Goal: Transaction & Acquisition: Purchase product/service

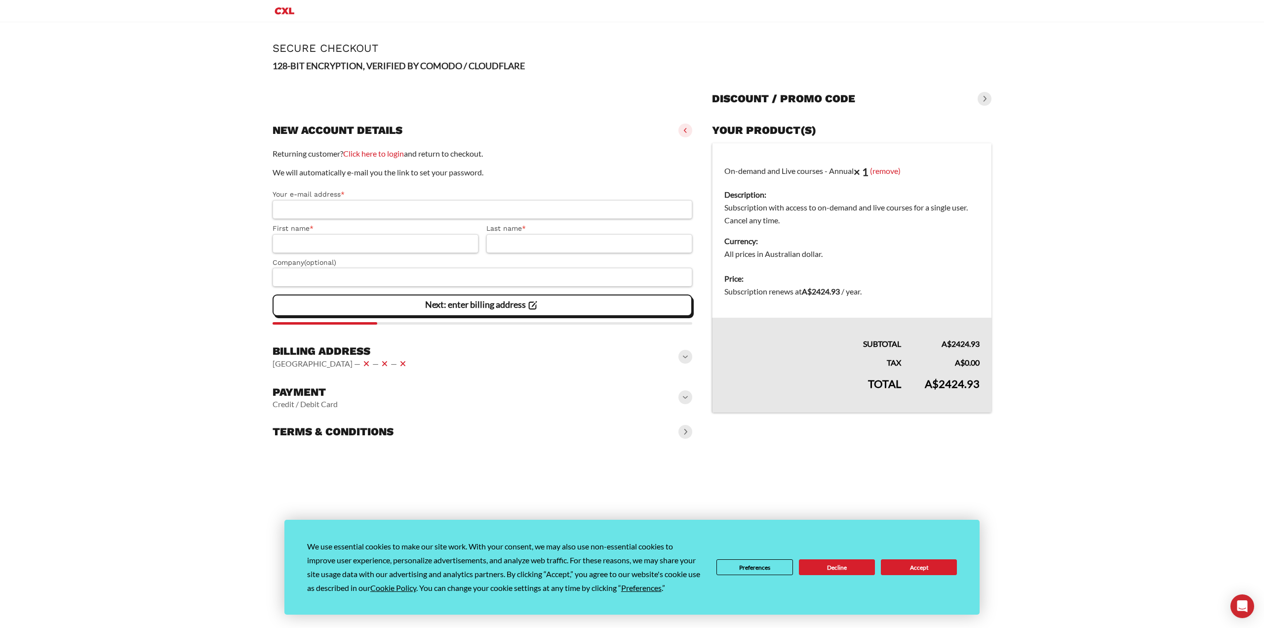
click at [909, 559] on button "Accept" at bounding box center [919, 567] width 76 height 16
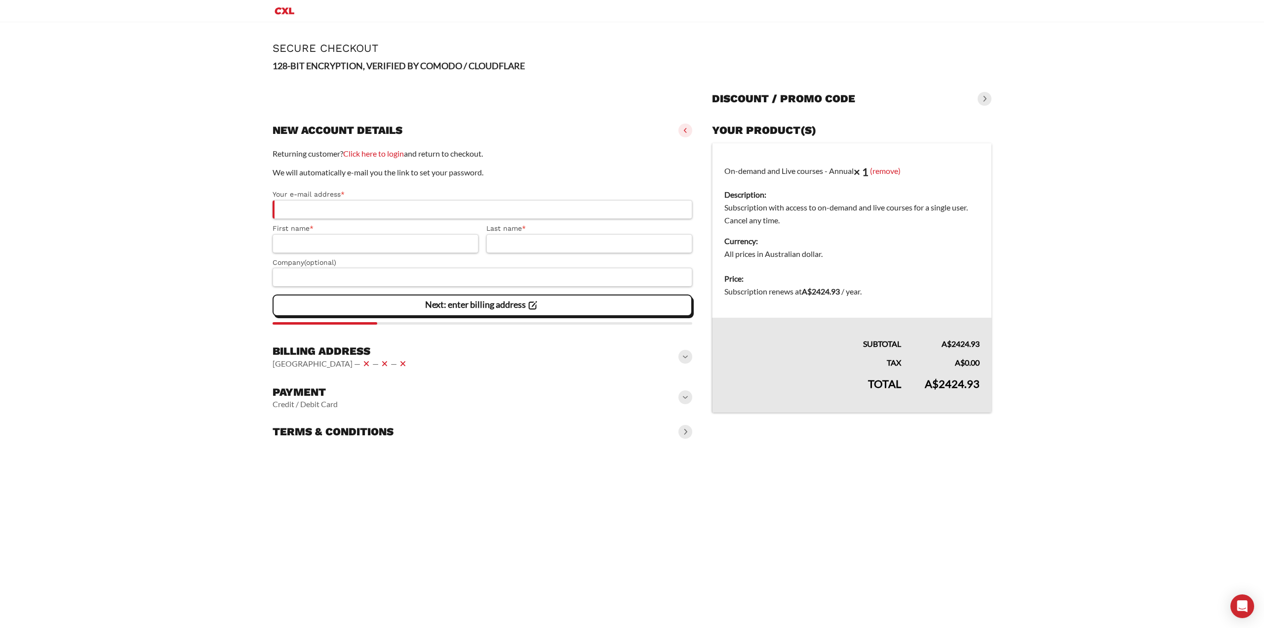
click at [637, 351] on div "Billing address [GEOGRAPHIC_DATA] — — —" at bounding box center [483, 357] width 420 height 34
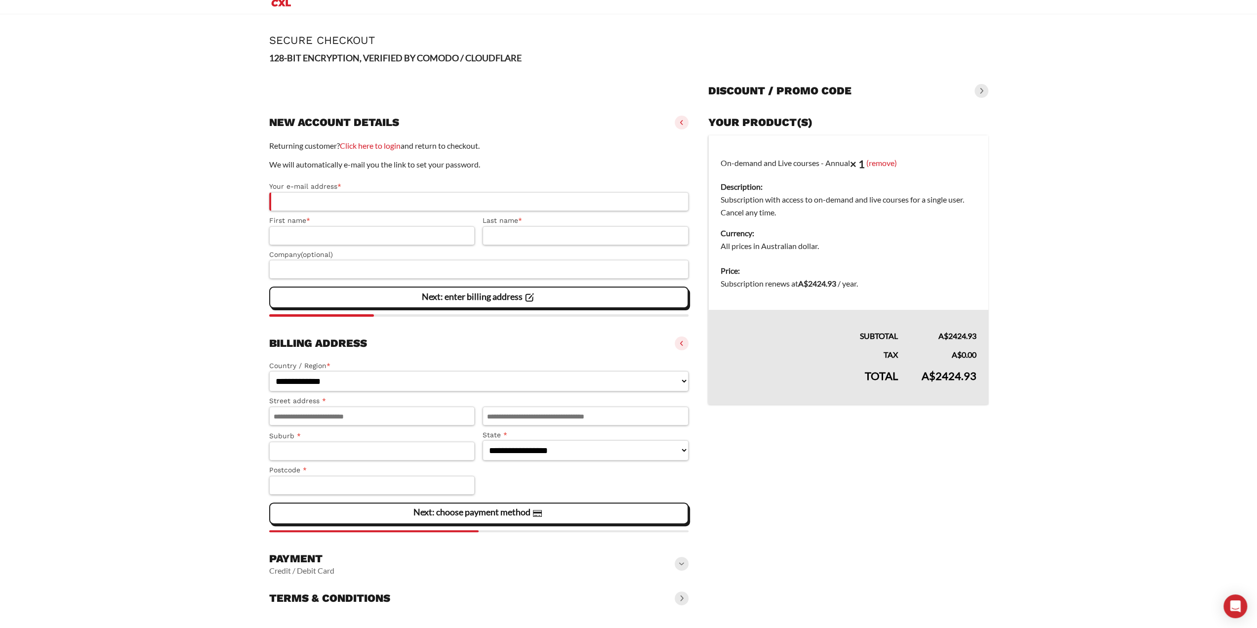
scroll to position [10, 0]
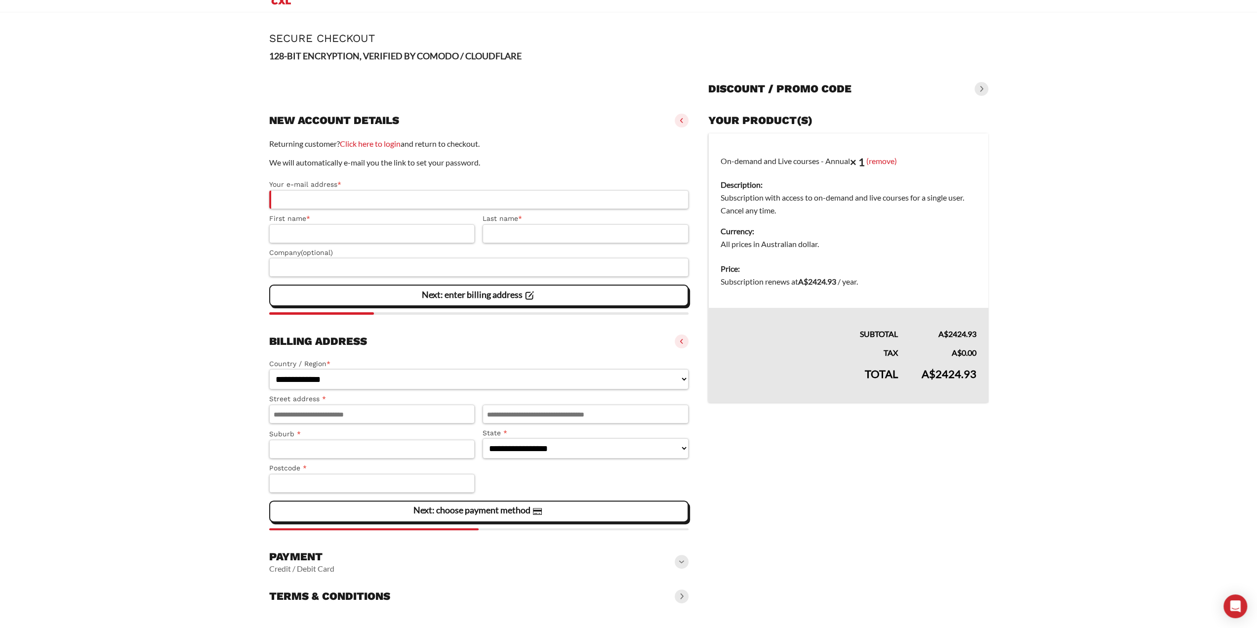
click at [505, 570] on div "Payment Credit / Debit Card" at bounding box center [479, 562] width 420 height 32
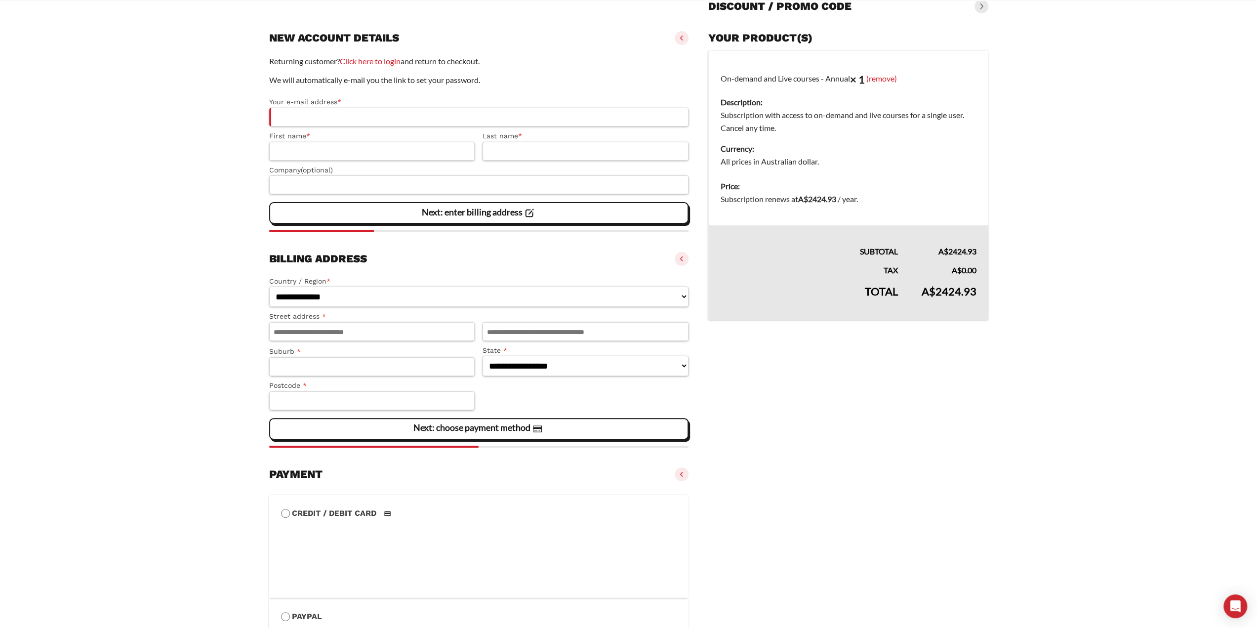
scroll to position [256, 0]
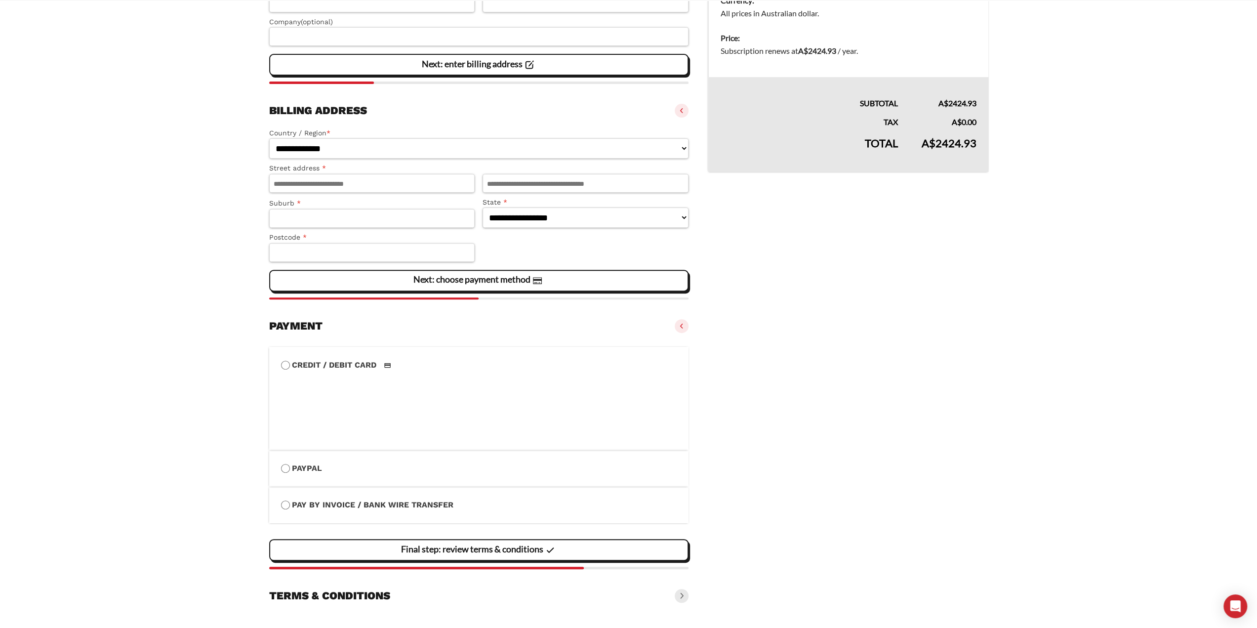
click at [509, 574] on section "Credit / Debit Card Save payment information to my account for future purchases…" at bounding box center [479, 457] width 420 height 240
click at [507, 594] on div "Terms & conditions" at bounding box center [479, 596] width 420 height 22
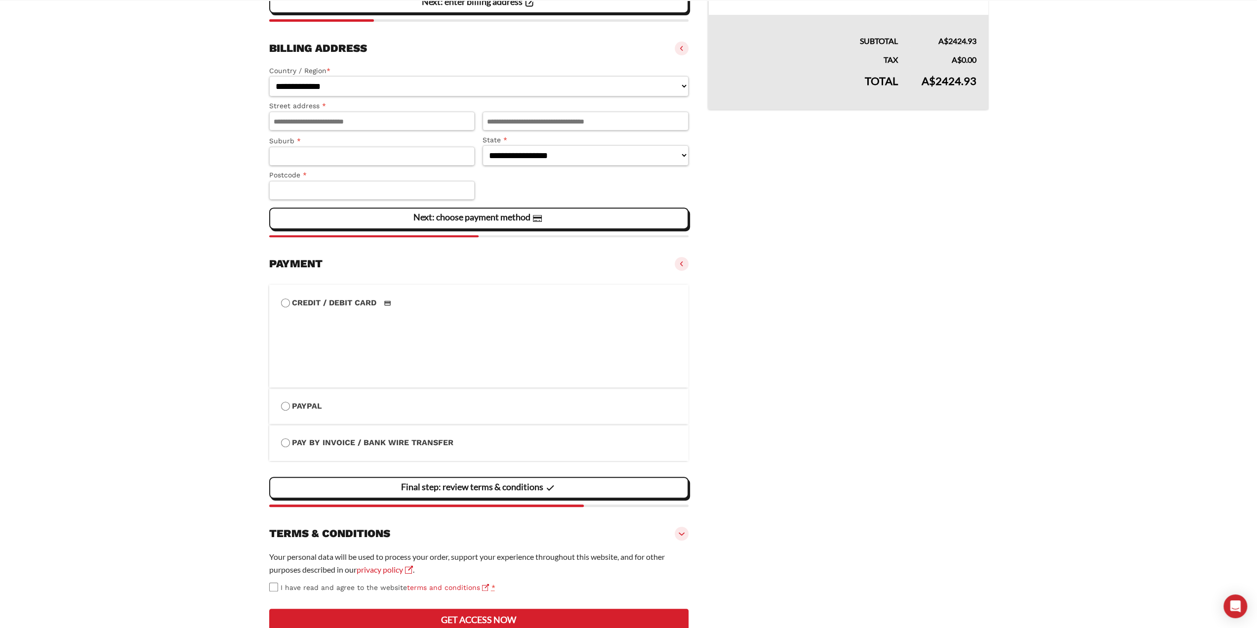
scroll to position [384, 0]
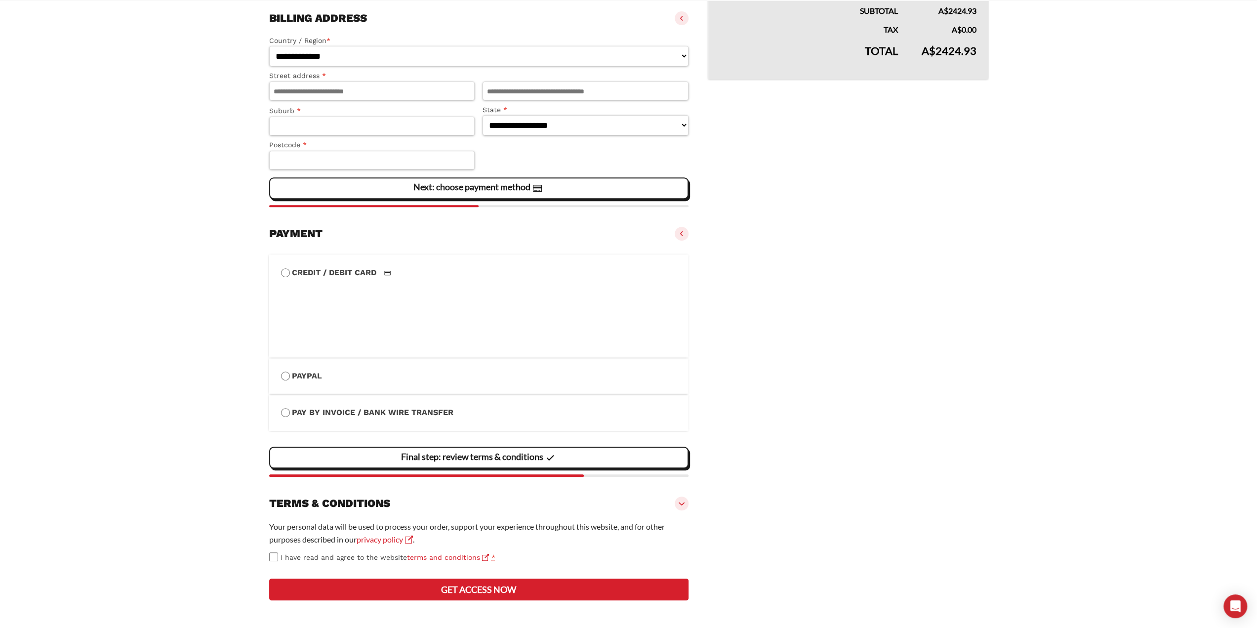
click at [796, 455] on vaadin-details "Your product(s) On-demand and Live courses - Annual × 1 (remove) Description: S…" at bounding box center [848, 196] width 280 height 819
click at [368, 406] on label "Pay by Invoice / Bank Wire Transfer" at bounding box center [479, 412] width 396 height 13
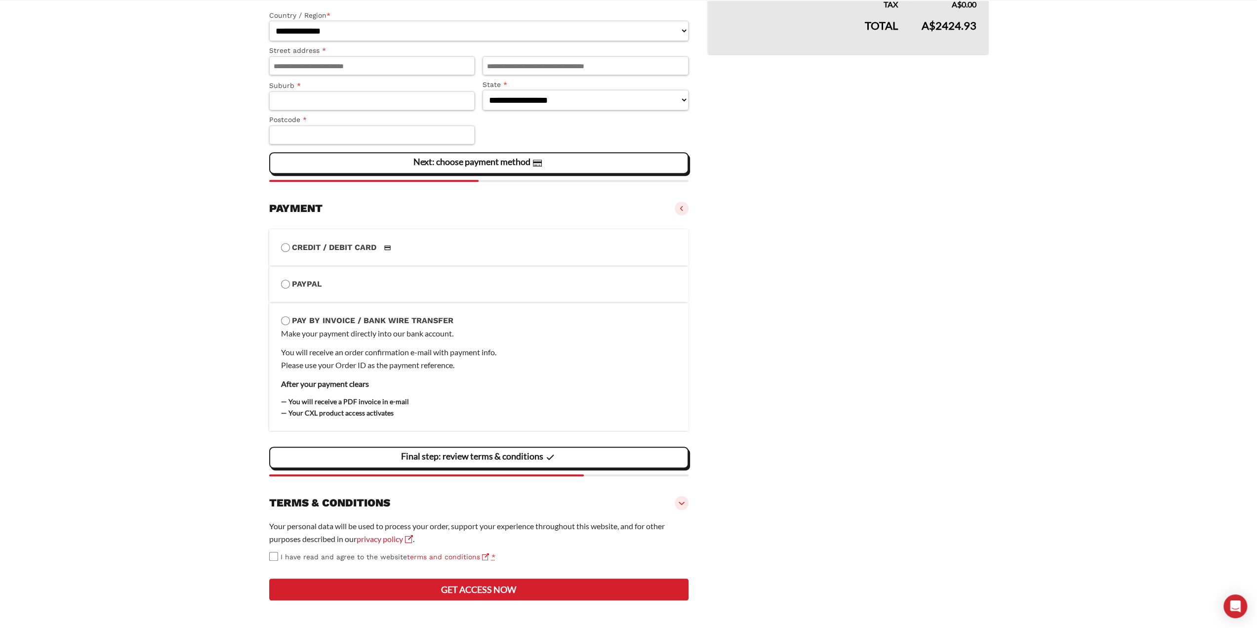
click at [386, 278] on label "PayPal" at bounding box center [479, 284] width 396 height 13
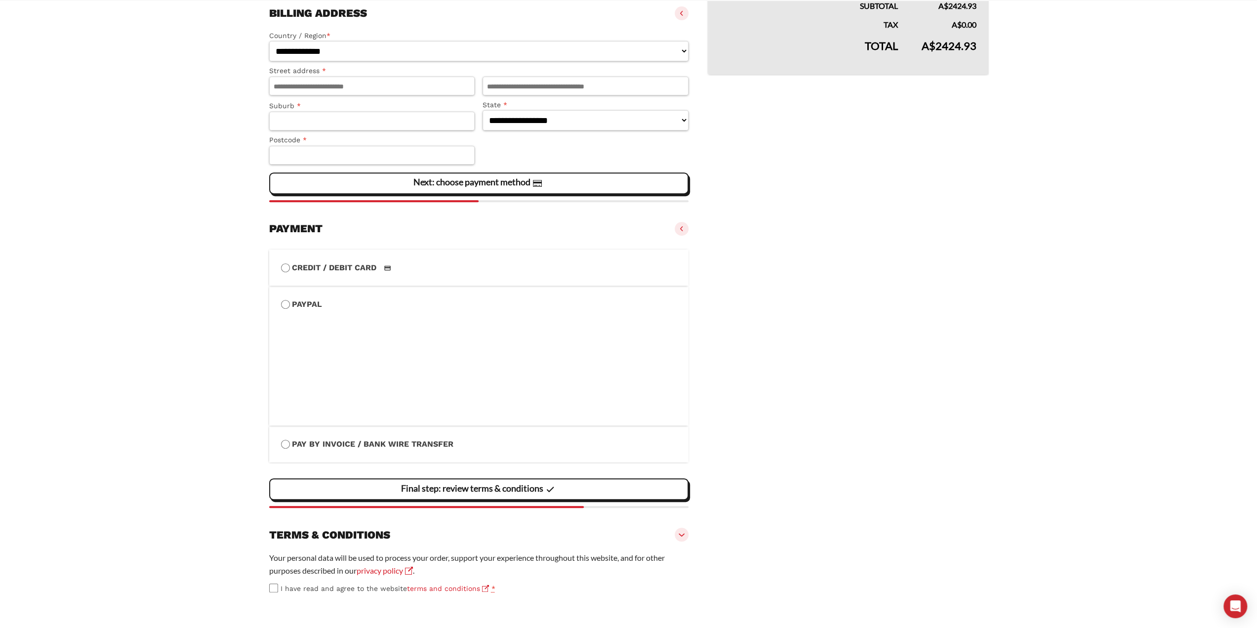
click at [464, 261] on label "Credit / Debit Card" at bounding box center [479, 267] width 396 height 13
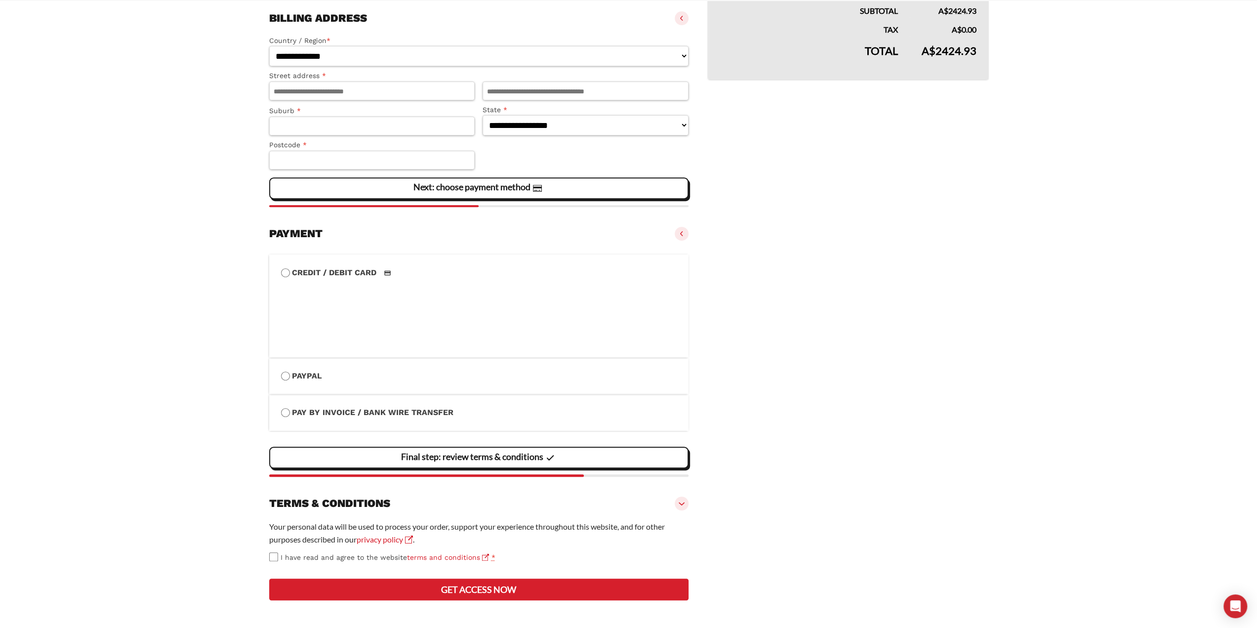
click at [805, 455] on vaadin-details "Your product(s) On-demand and Live courses - Annual × 1 (remove) Description: S…" at bounding box center [848, 196] width 280 height 819
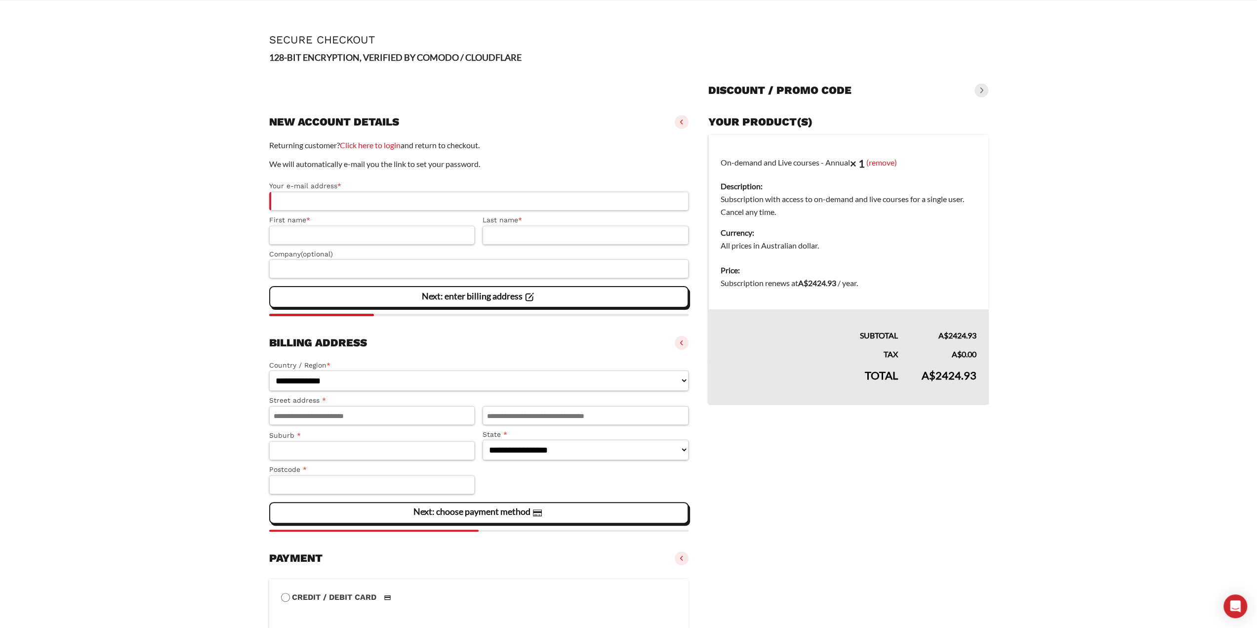
scroll to position [0, 0]
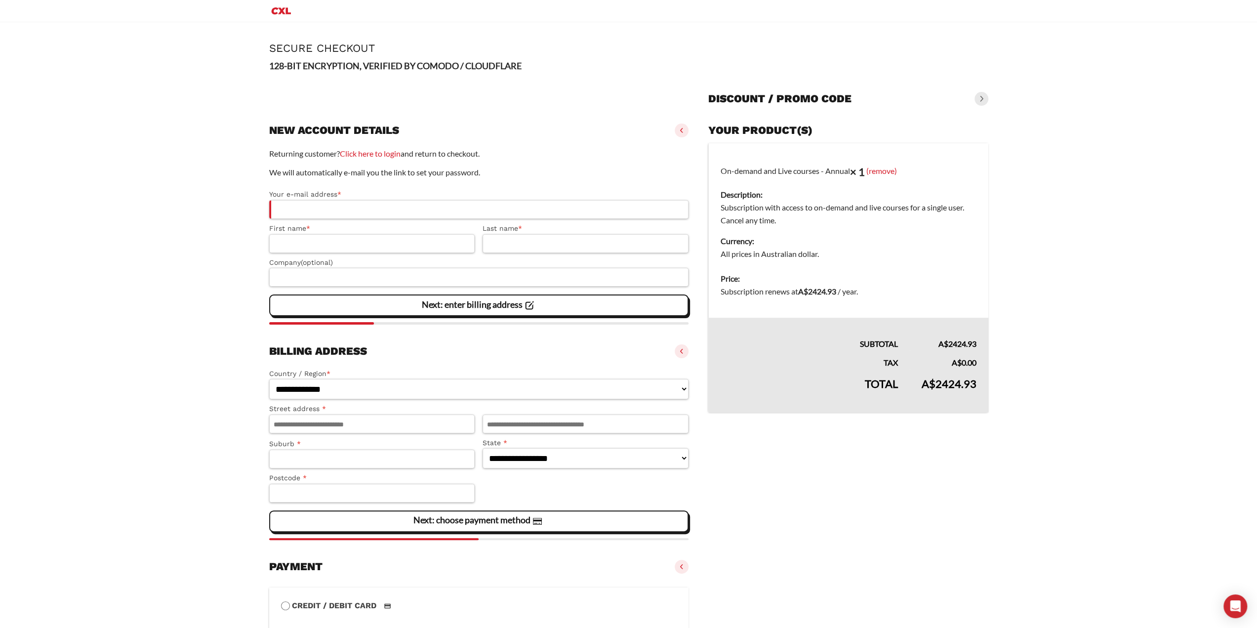
click at [548, 151] on p "Returning customer? Click here to login and return to checkout." at bounding box center [479, 153] width 420 height 13
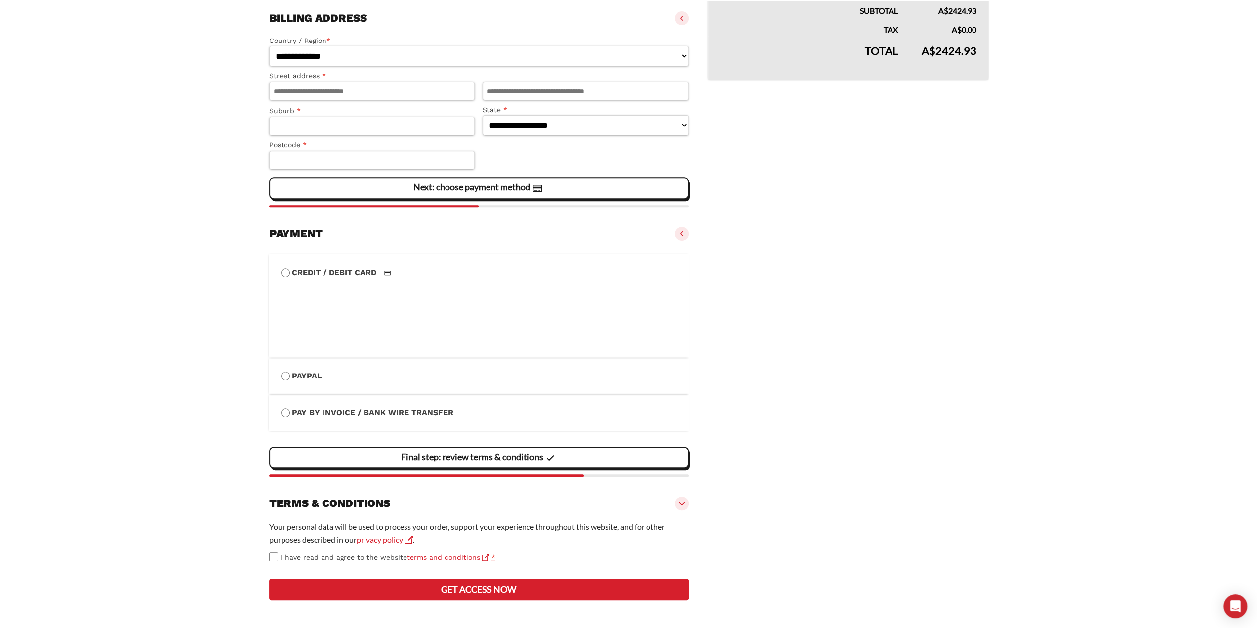
scroll to position [384, 0]
click at [840, 394] on vaadin-details "Your product(s) On-demand and Live courses - Annual × 1 (remove) Description: S…" at bounding box center [848, 196] width 280 height 819
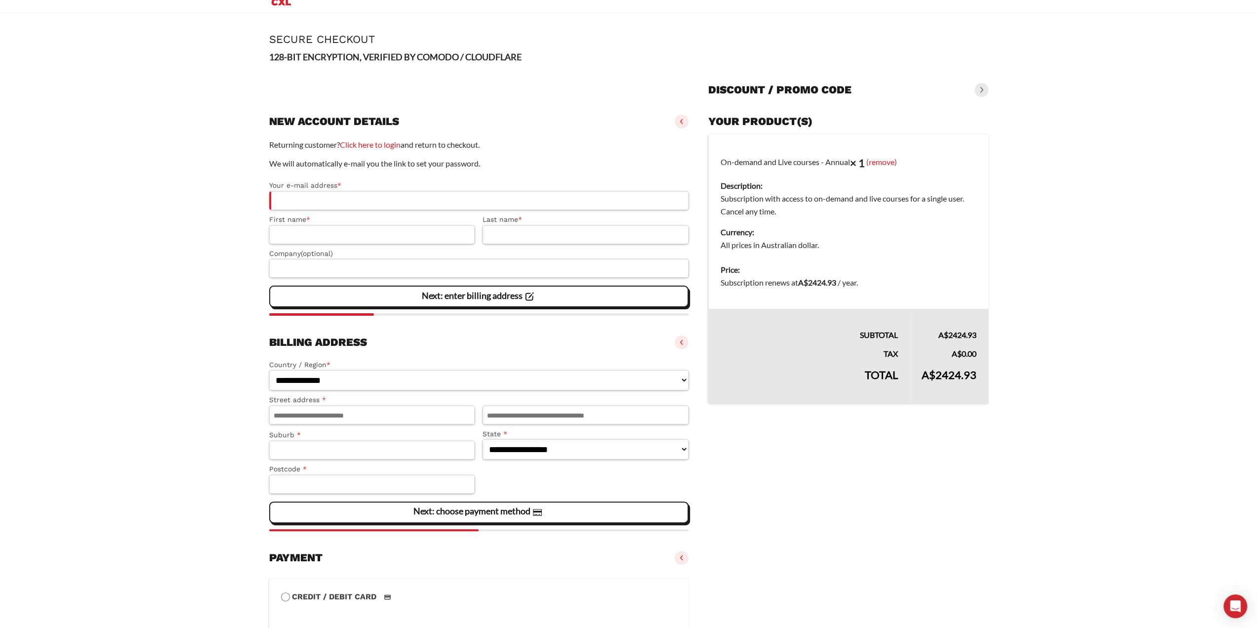
scroll to position [0, 0]
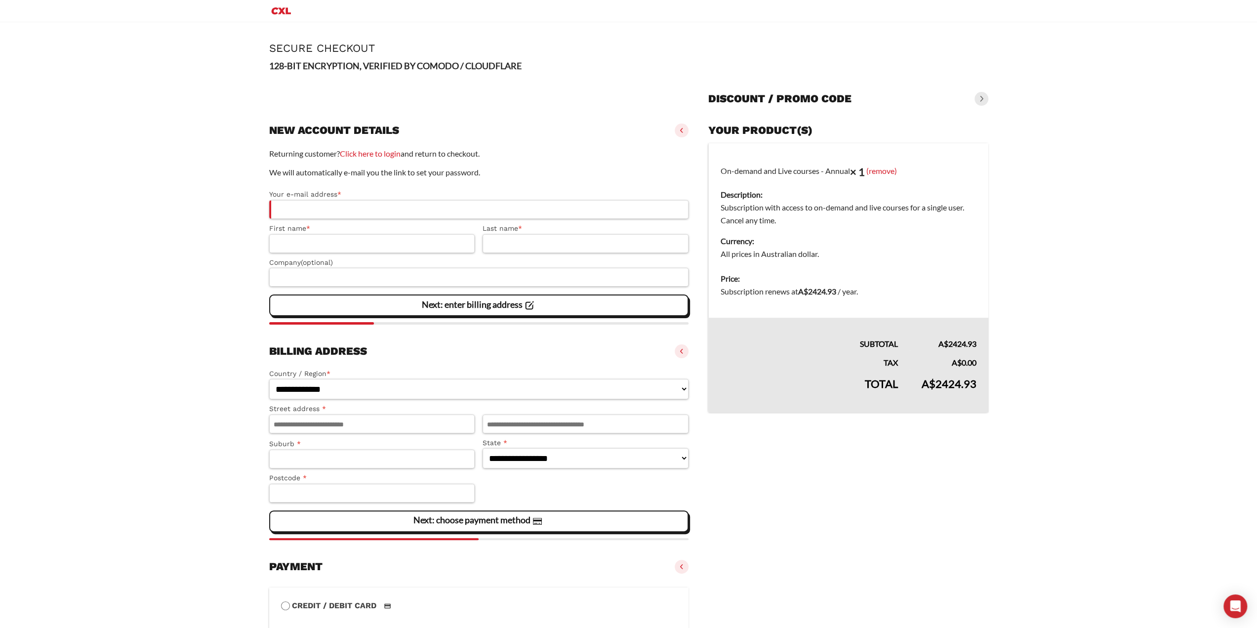
click at [561, 110] on div at bounding box center [479, 96] width 420 height 32
click at [625, 100] on div at bounding box center [479, 96] width 420 height 32
click at [820, 90] on div "Discount / promo code" at bounding box center [848, 99] width 280 height 22
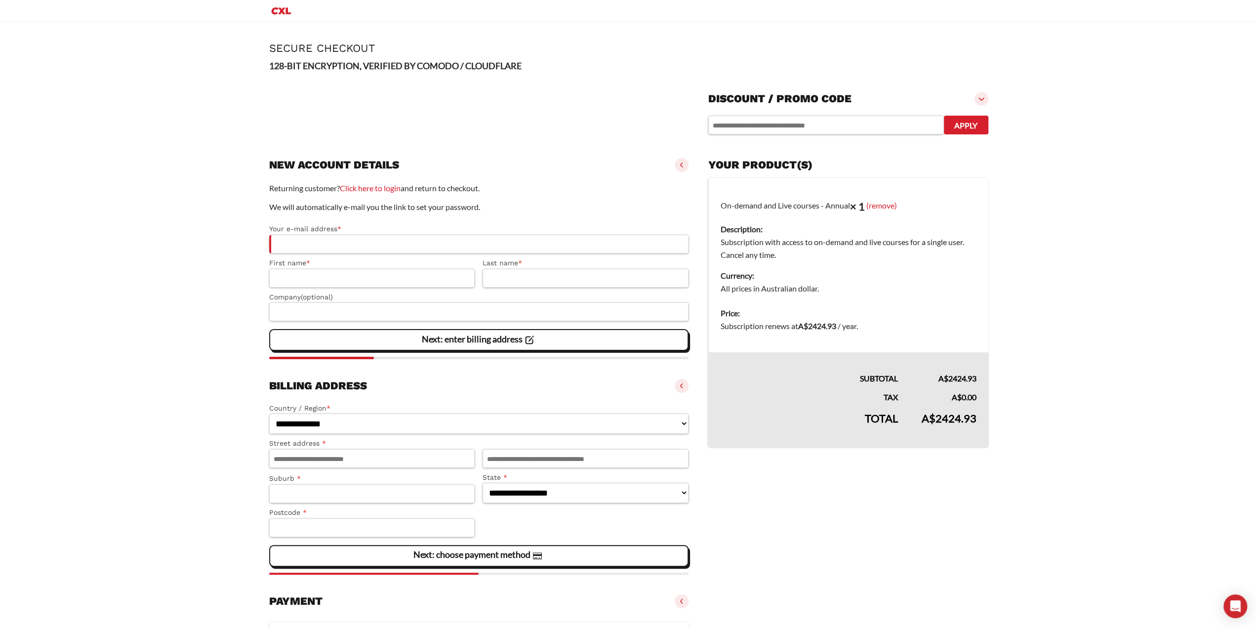
click at [823, 94] on h3 "Discount / promo code" at bounding box center [779, 99] width 143 height 14
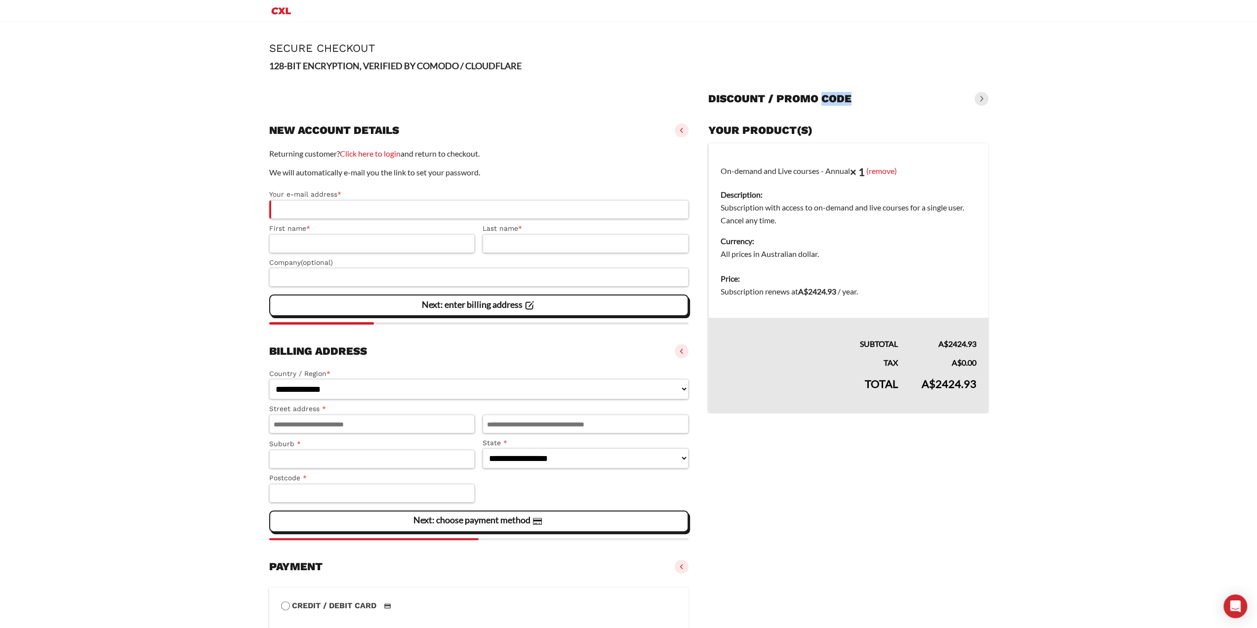
click at [823, 94] on h3 "Discount / promo code" at bounding box center [779, 99] width 143 height 14
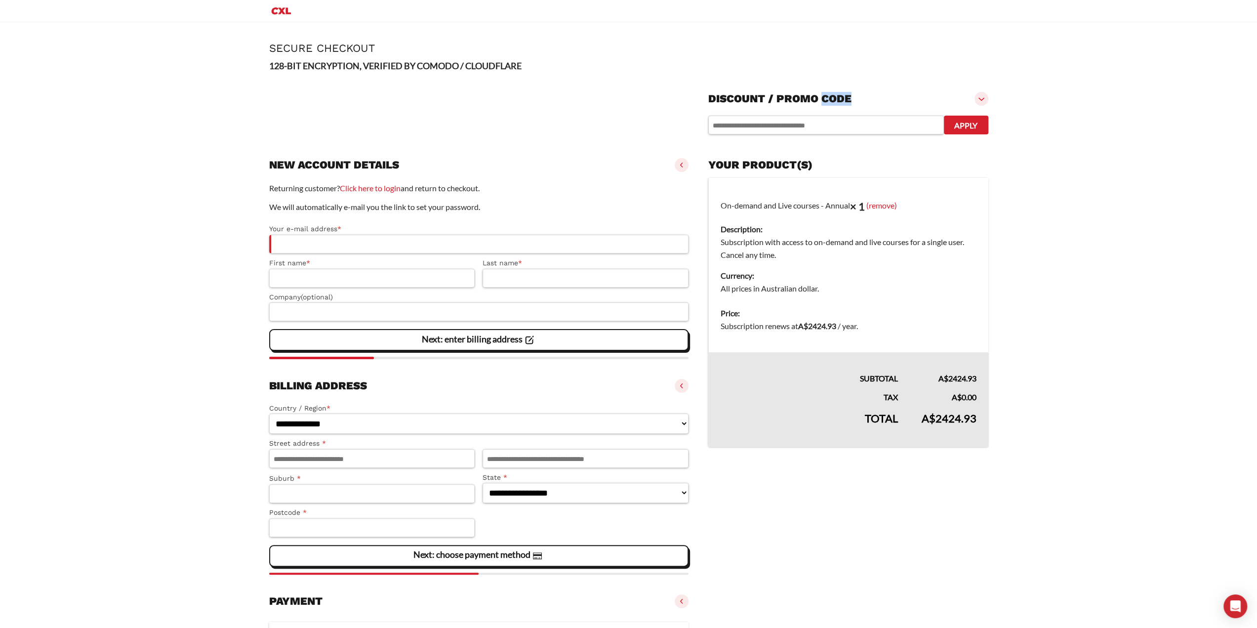
click at [823, 94] on h3 "Discount / promo code" at bounding box center [779, 99] width 143 height 14
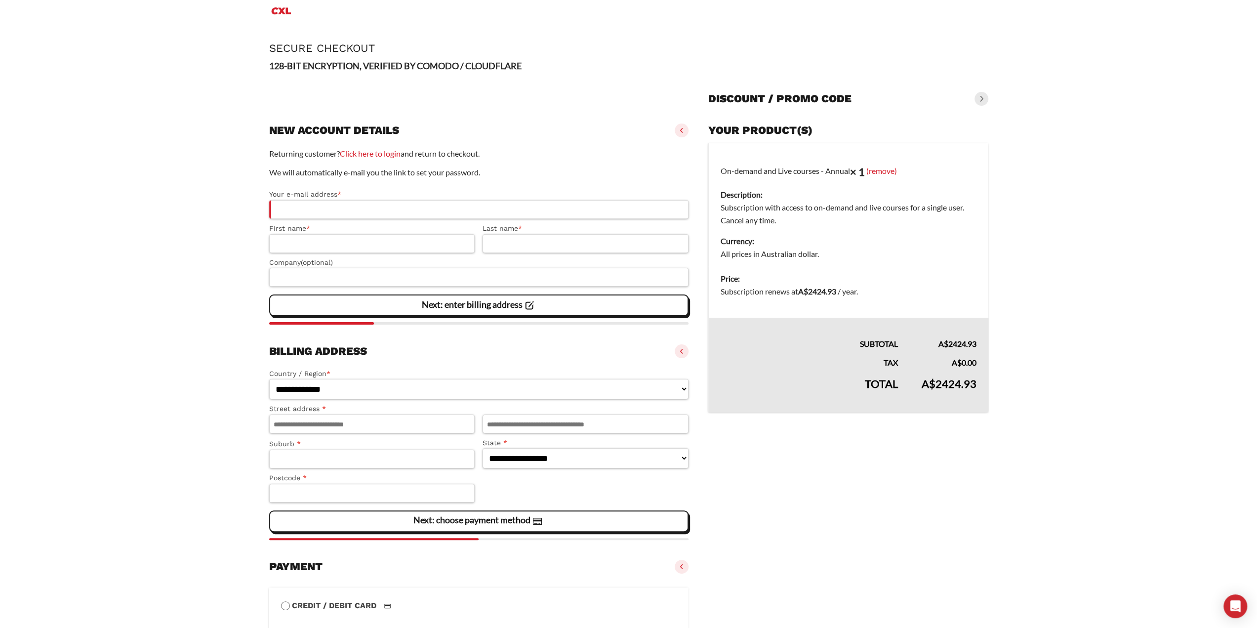
click at [876, 94] on div "Discount / promo code" at bounding box center [848, 99] width 280 height 22
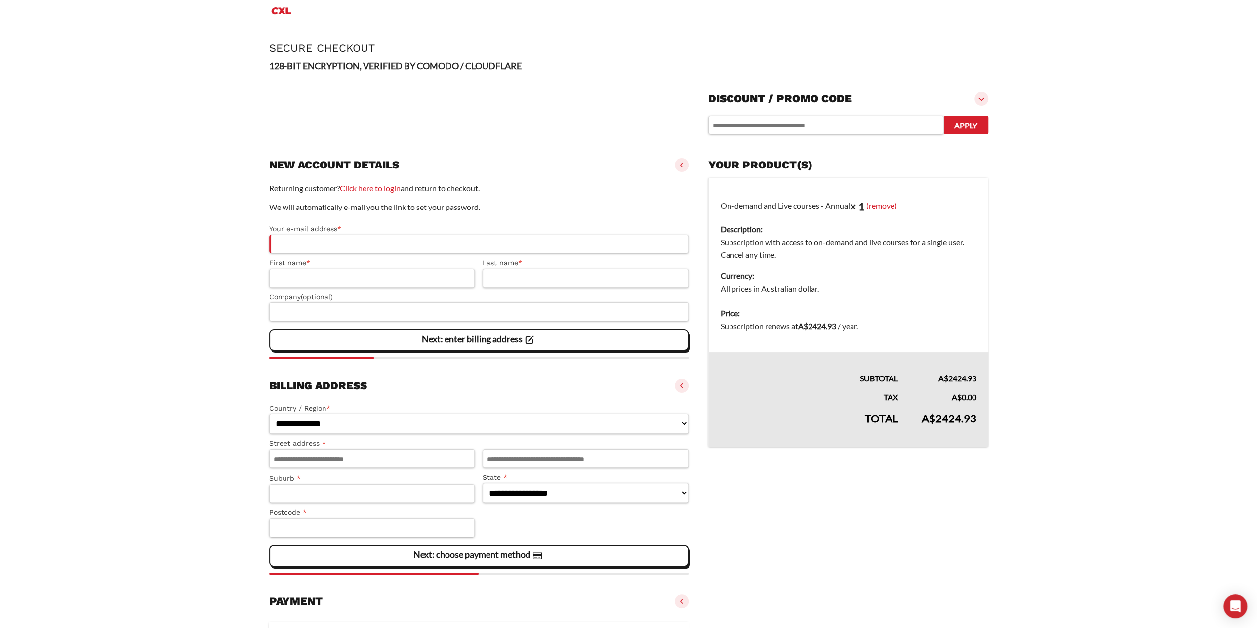
click at [876, 94] on div "Discount / promo code" at bounding box center [848, 99] width 280 height 22
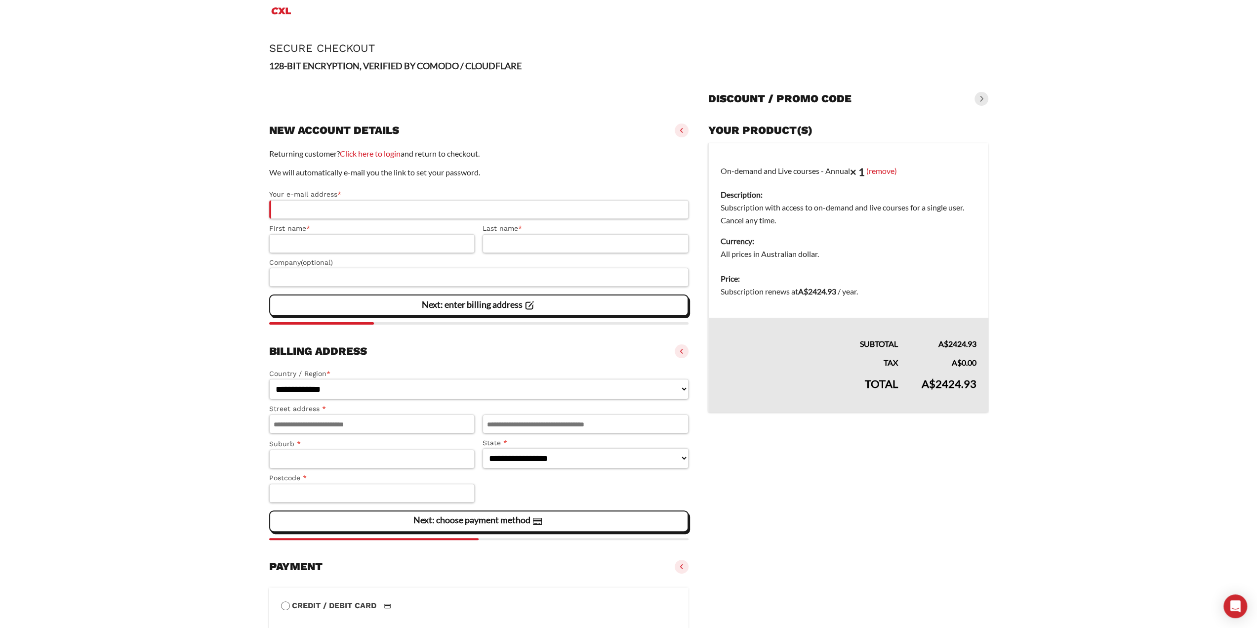
click at [859, 116] on form "**********" at bounding box center [628, 526] width 719 height 829
click at [841, 101] on h3 "Discount / promo code" at bounding box center [779, 99] width 143 height 14
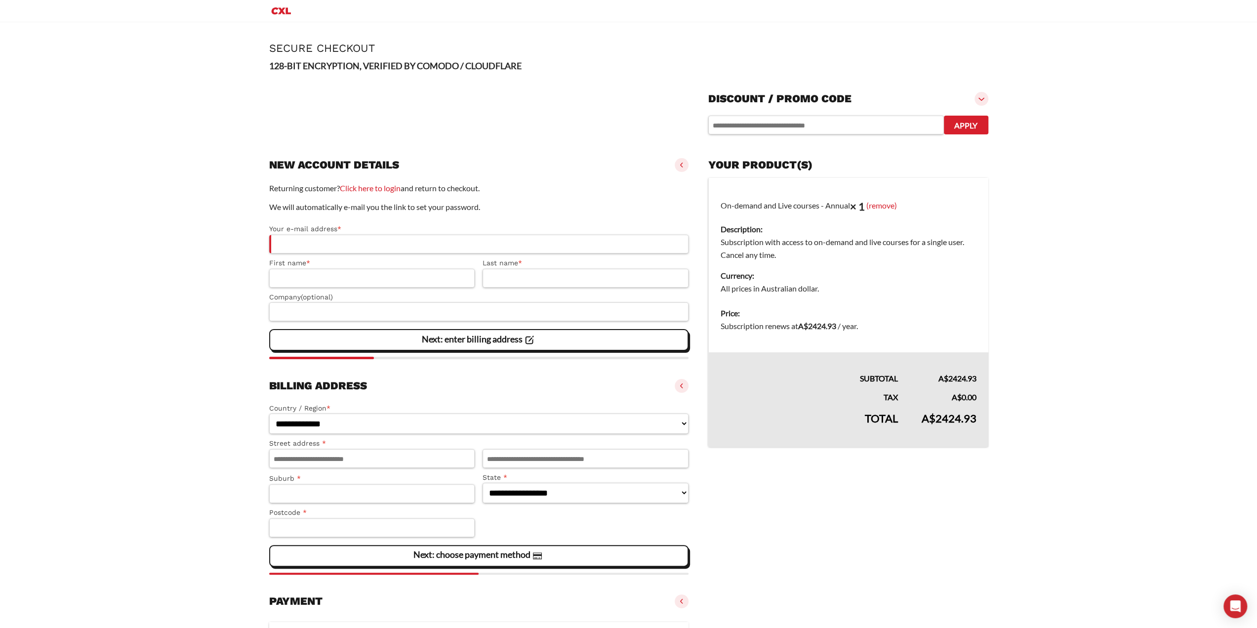
click at [886, 95] on div "Discount / promo code" at bounding box center [848, 99] width 280 height 22
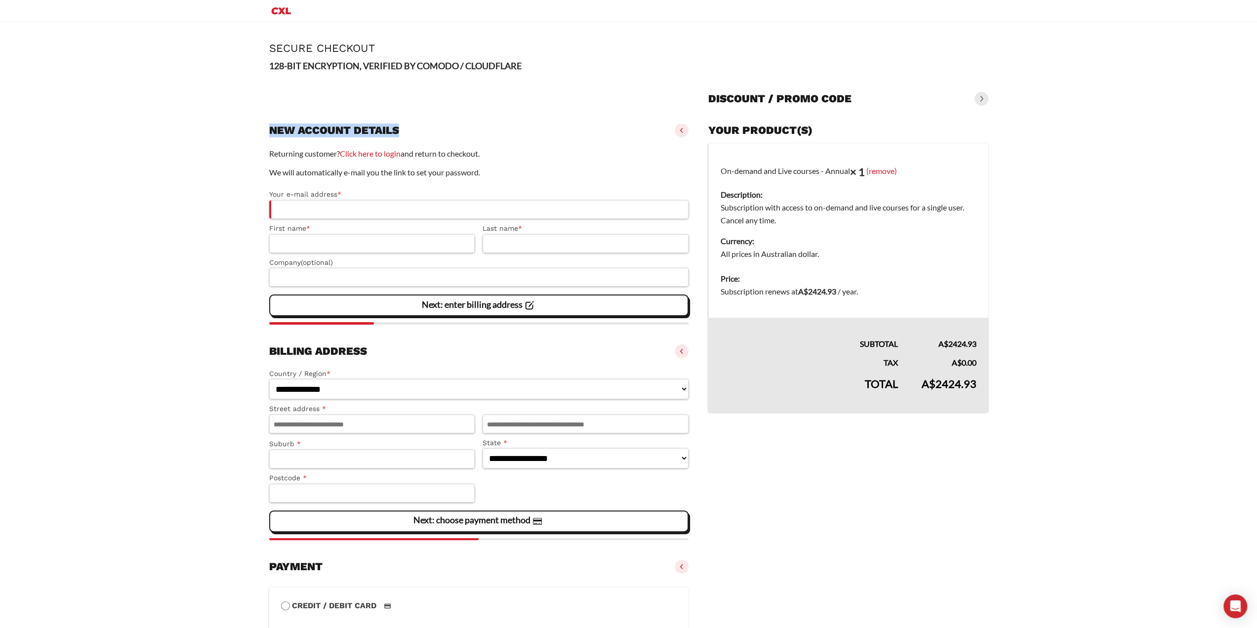
click at [886, 95] on div "Discount / promo code" at bounding box center [848, 99] width 280 height 22
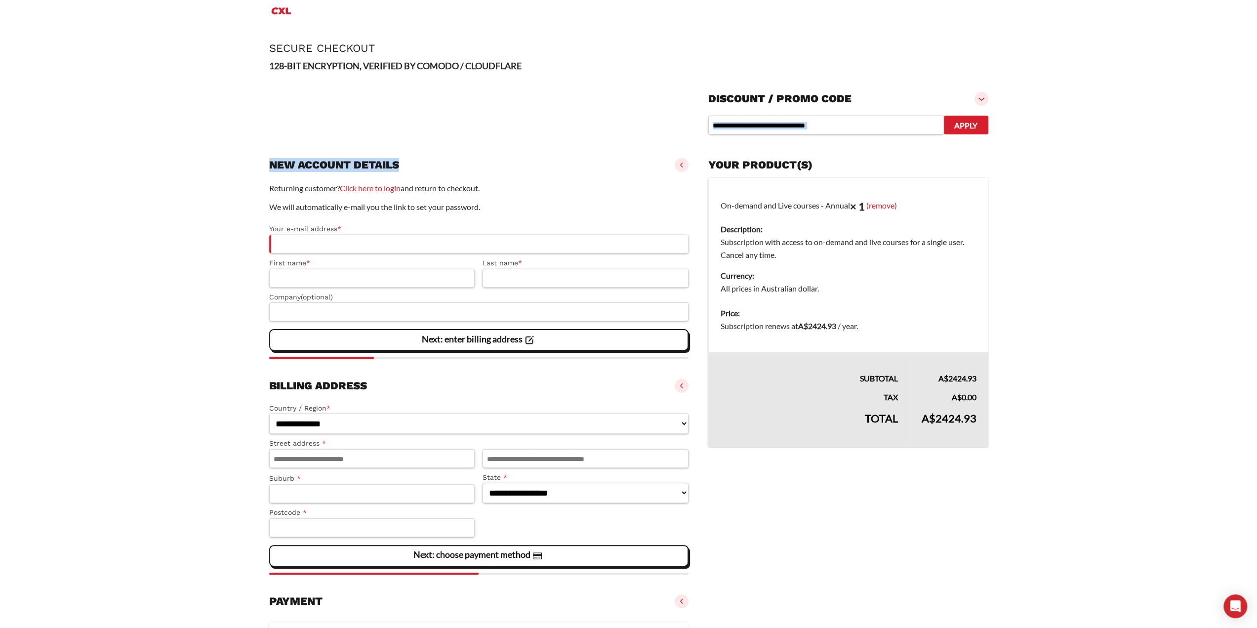
click at [886, 95] on div "Discount / promo code" at bounding box center [848, 99] width 280 height 22
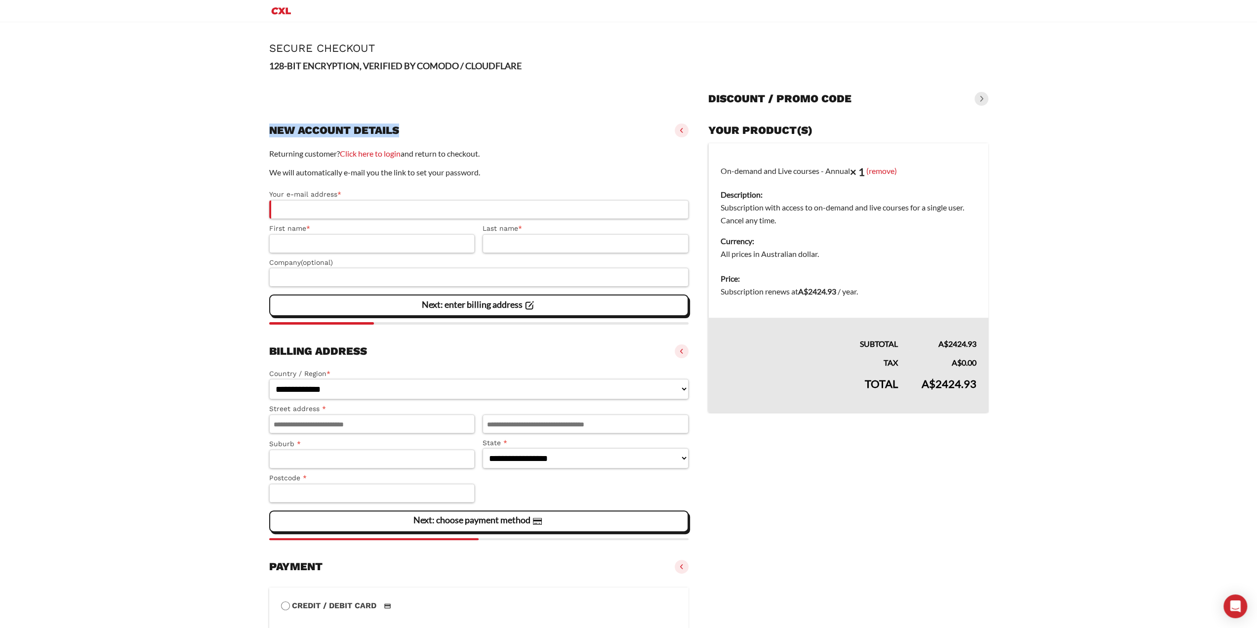
click at [886, 95] on div "Discount / promo code" at bounding box center [848, 99] width 280 height 22
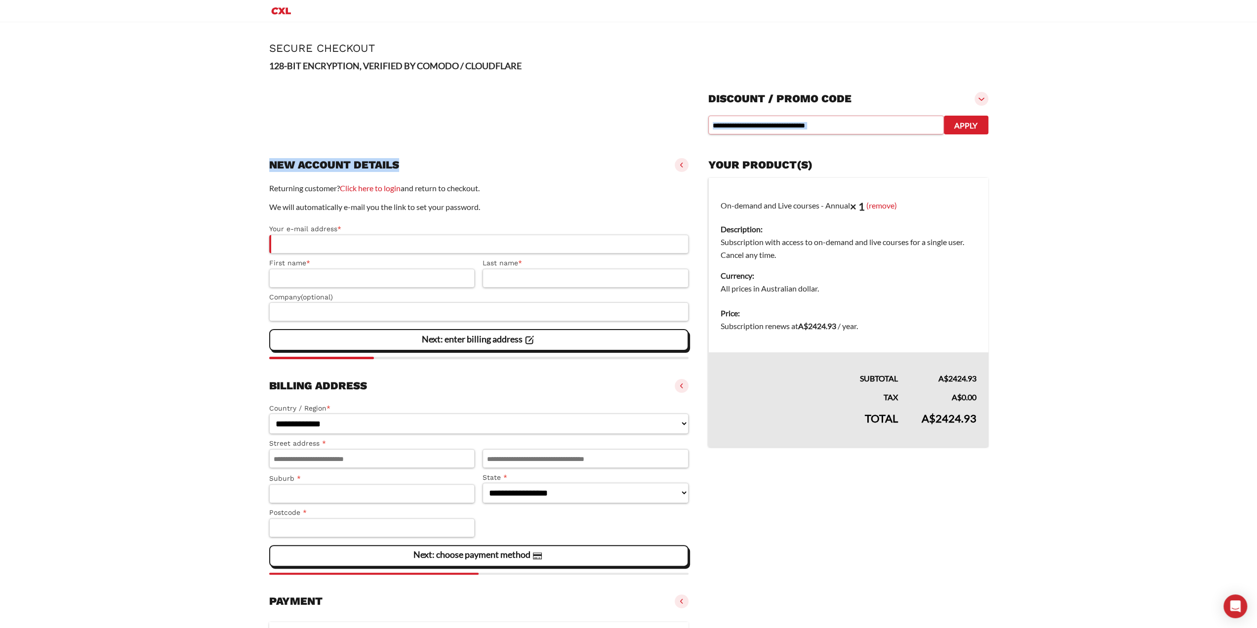
click at [868, 127] on input "text" at bounding box center [825, 125] width 235 height 19
click at [1062, 106] on main "Page Secure Checkout 128-BIT ENCRYPTION, VERIFIED BY COMODO / CLOUDFLARE Discou…" at bounding box center [628, 508] width 1257 height 973
click at [981, 97] on span at bounding box center [982, 99] width 14 height 14
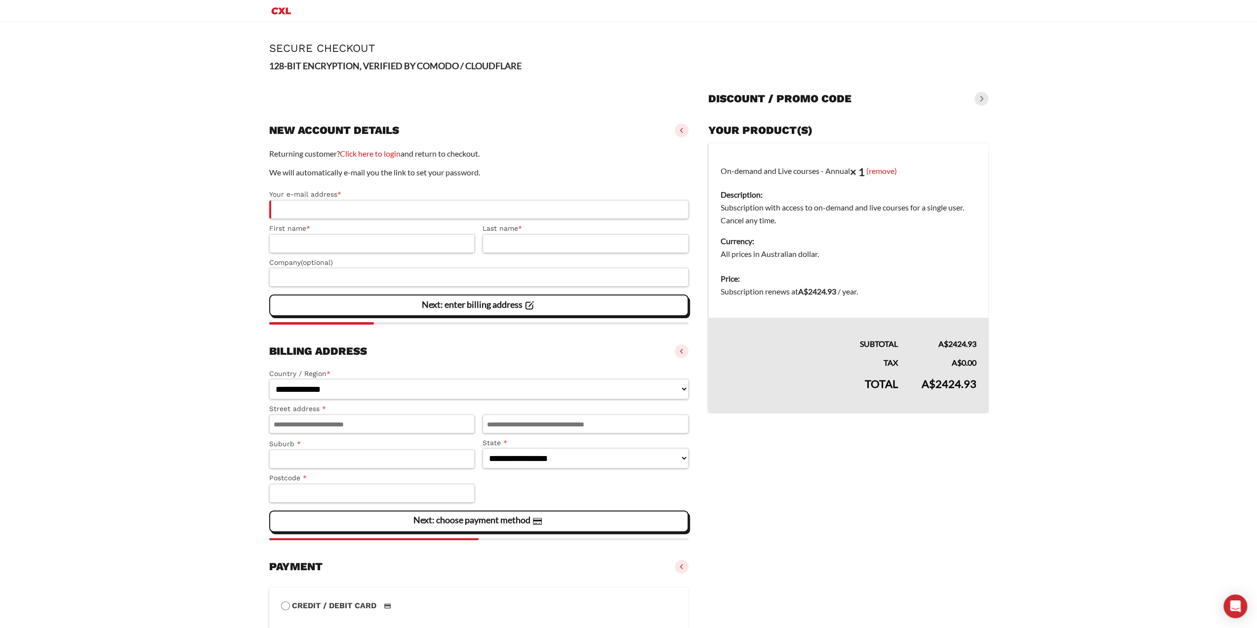
click at [678, 130] on span at bounding box center [682, 130] width 14 height 14
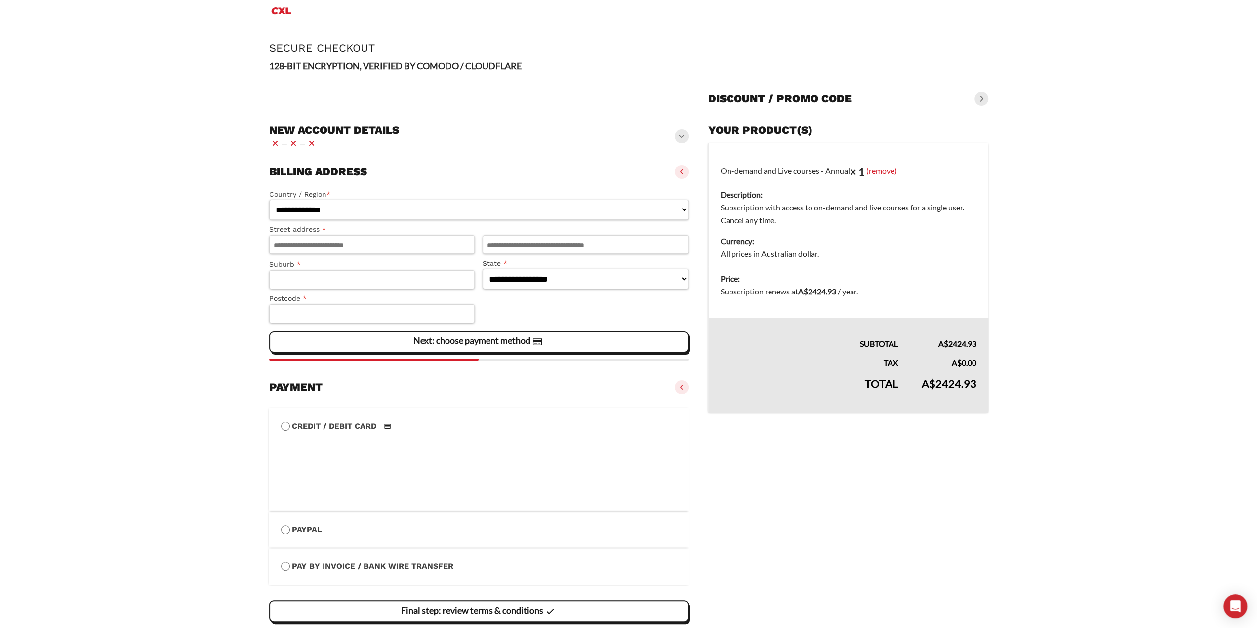
click at [678, 169] on span at bounding box center [682, 172] width 14 height 14
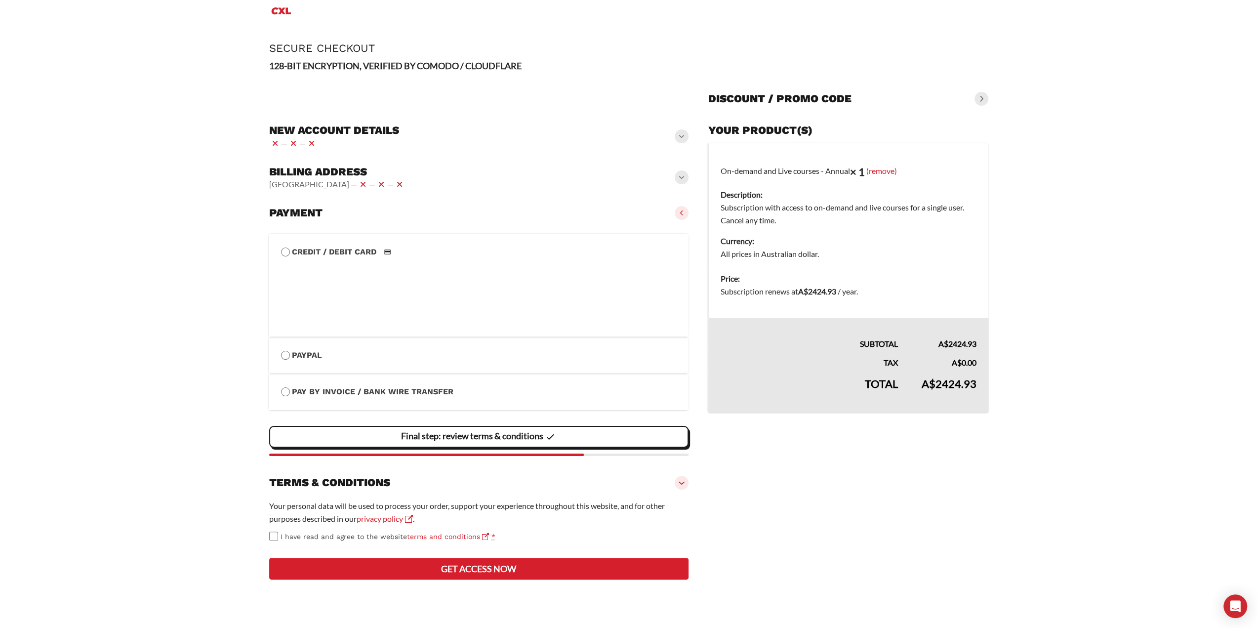
click at [675, 222] on div "Payment Credit / Debit Card" at bounding box center [479, 213] width 420 height 22
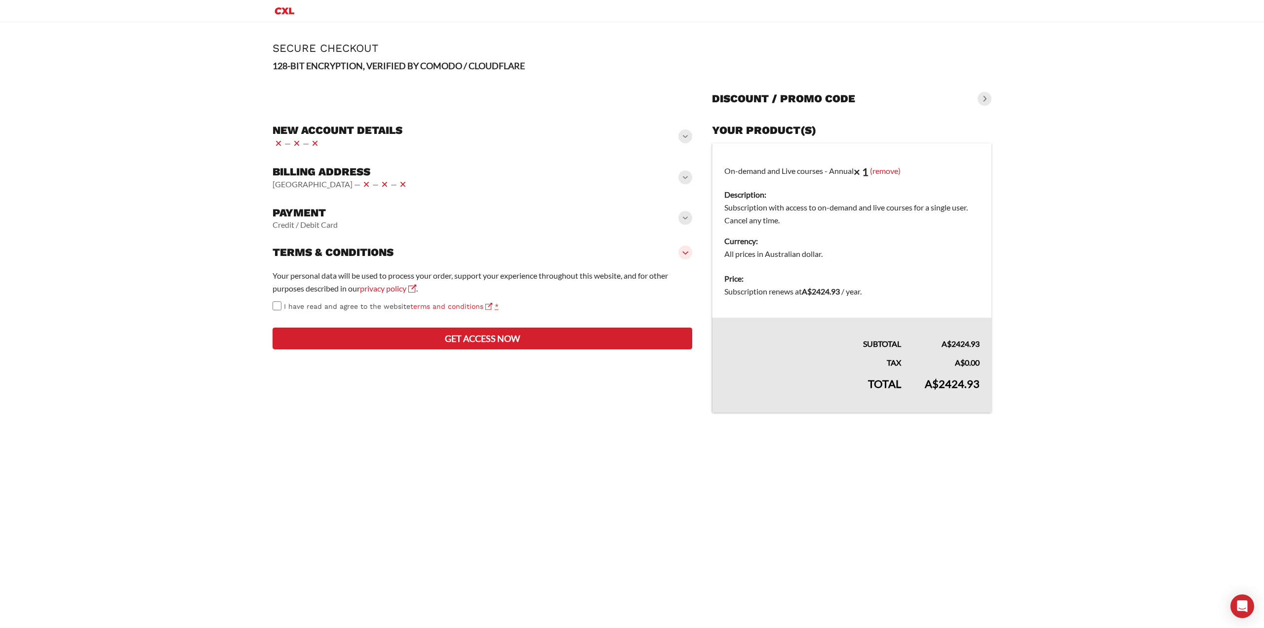
click at [684, 248] on span at bounding box center [686, 252] width 14 height 14
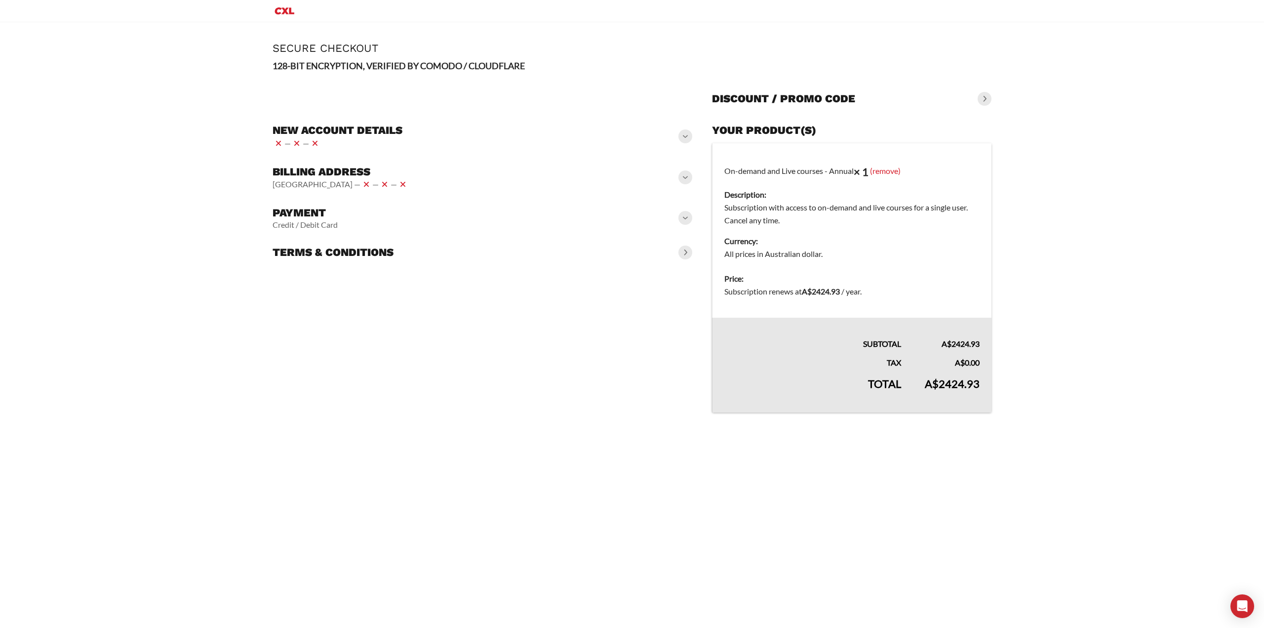
click at [686, 220] on span at bounding box center [686, 218] width 14 height 14
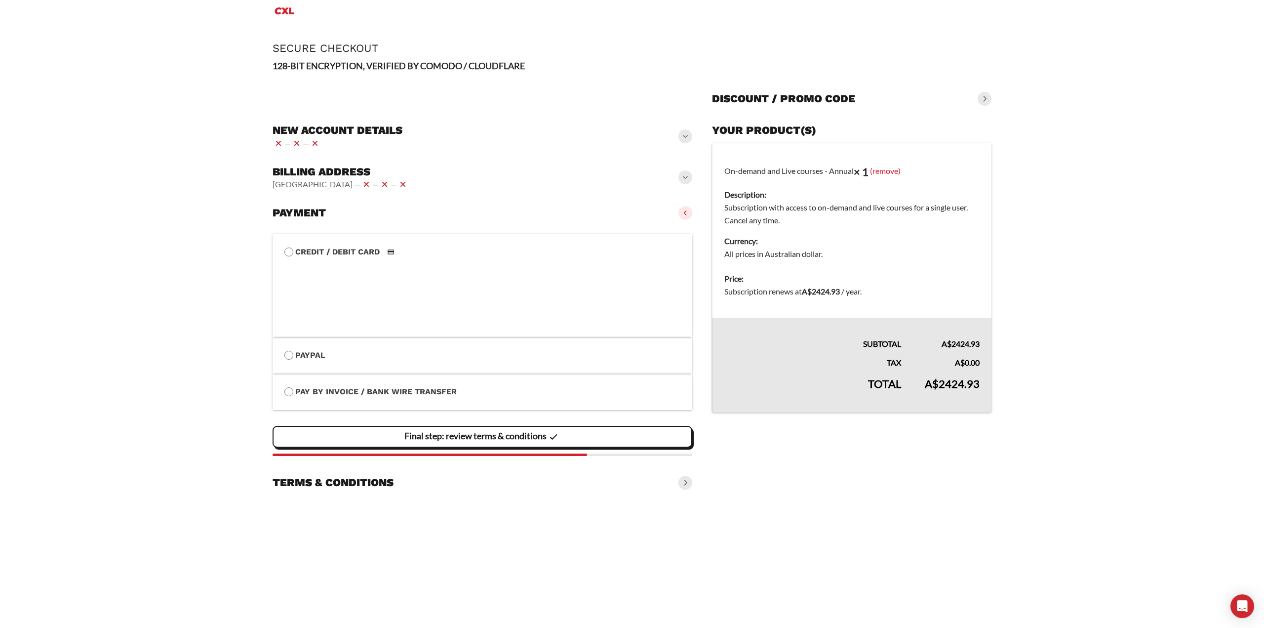
click at [685, 211] on span at bounding box center [686, 213] width 14 height 14
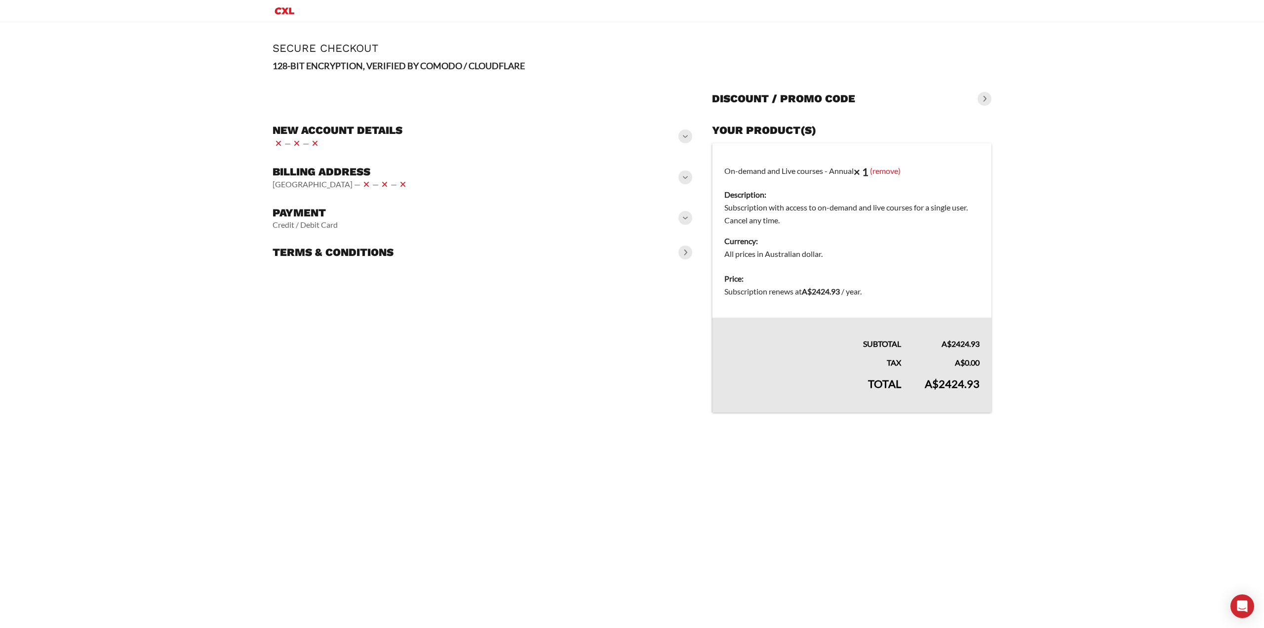
click at [687, 254] on span at bounding box center [686, 252] width 14 height 14
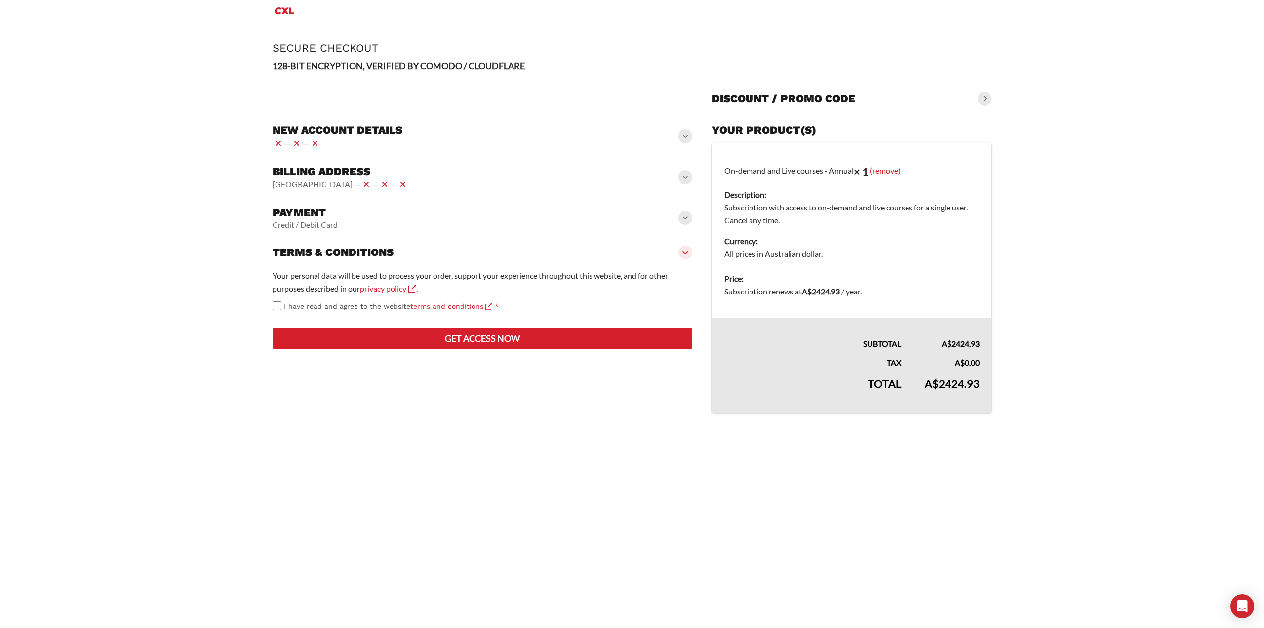
click at [687, 254] on span at bounding box center [686, 252] width 14 height 14
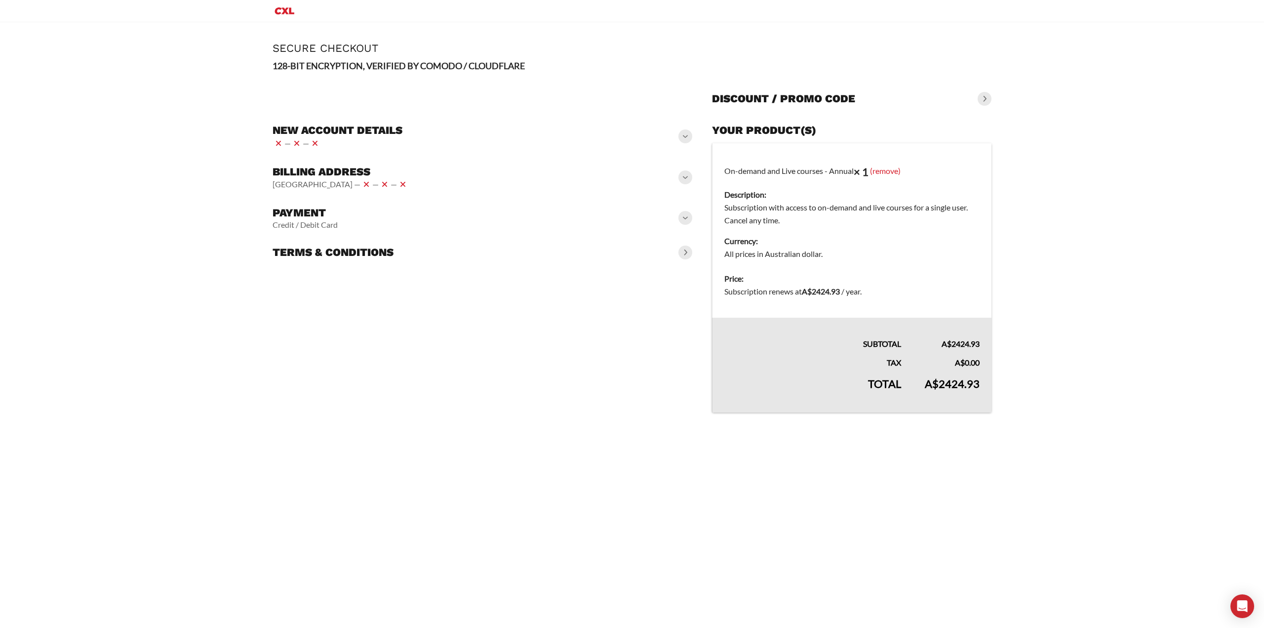
click at [686, 251] on span at bounding box center [686, 252] width 14 height 14
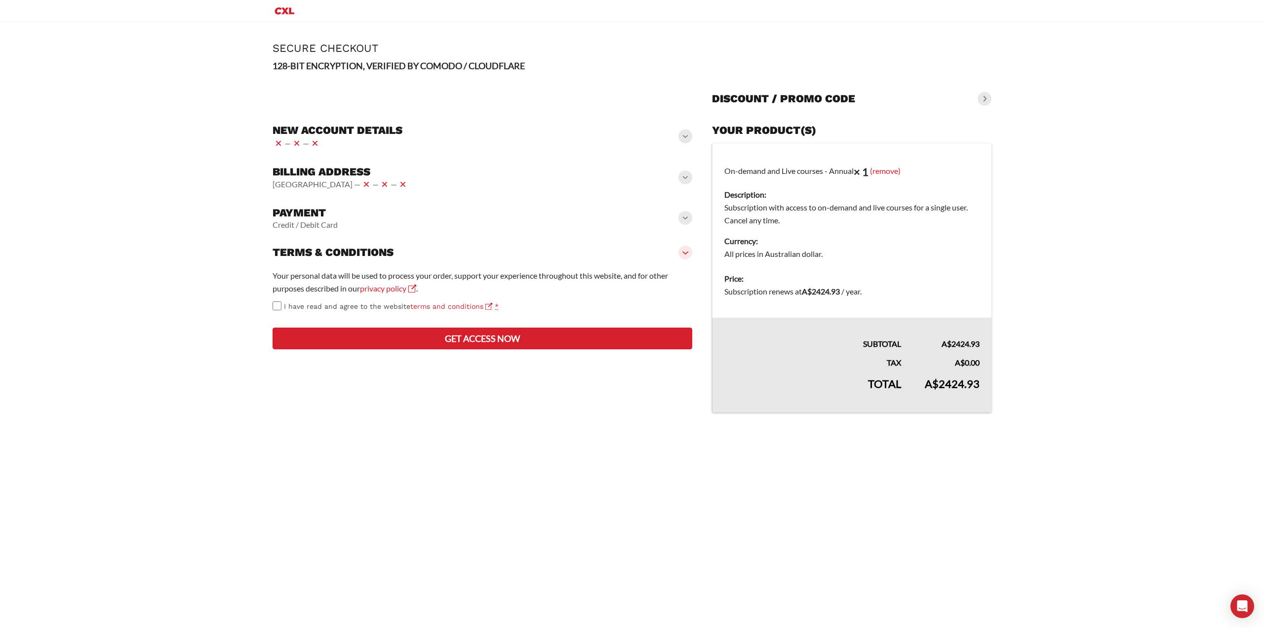
click at [681, 224] on div "Payment Credit / Debit Card" at bounding box center [483, 218] width 420 height 32
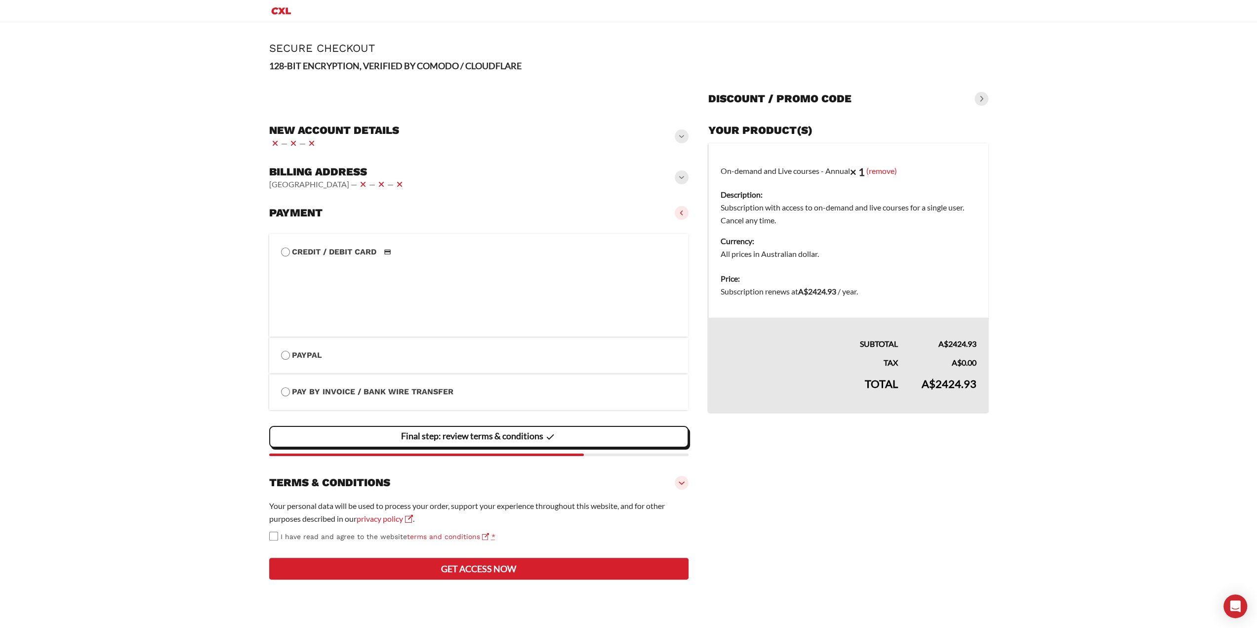
click at [681, 213] on span at bounding box center [682, 213] width 14 height 14
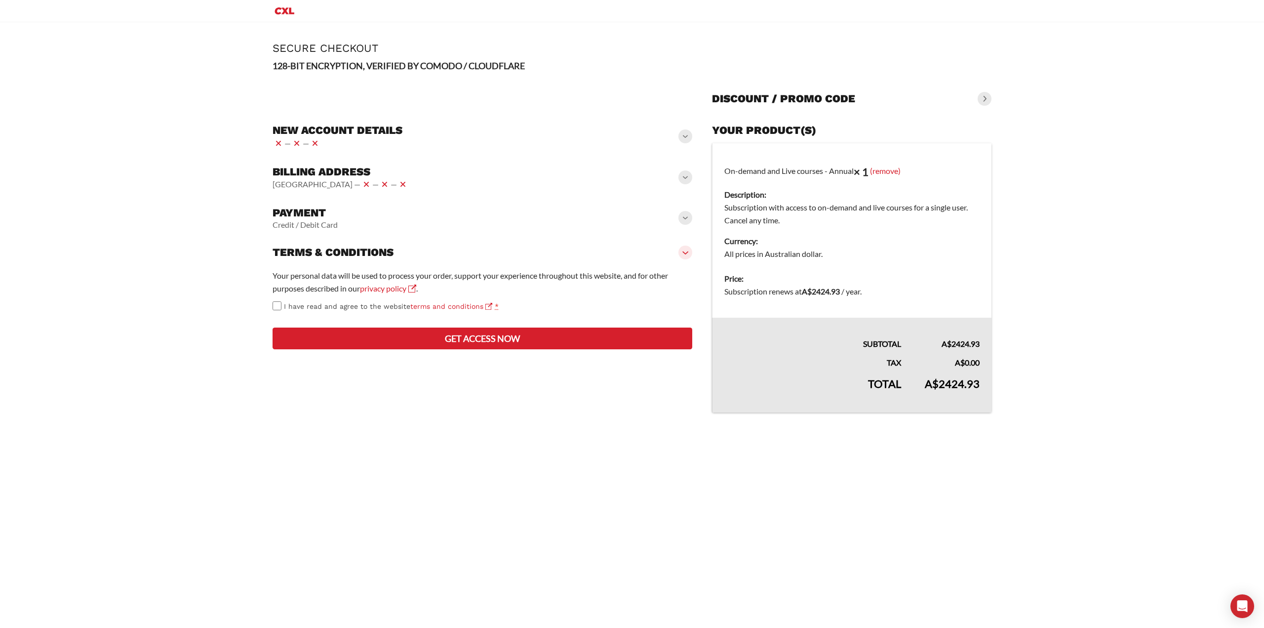
click at [681, 176] on span at bounding box center [686, 177] width 14 height 14
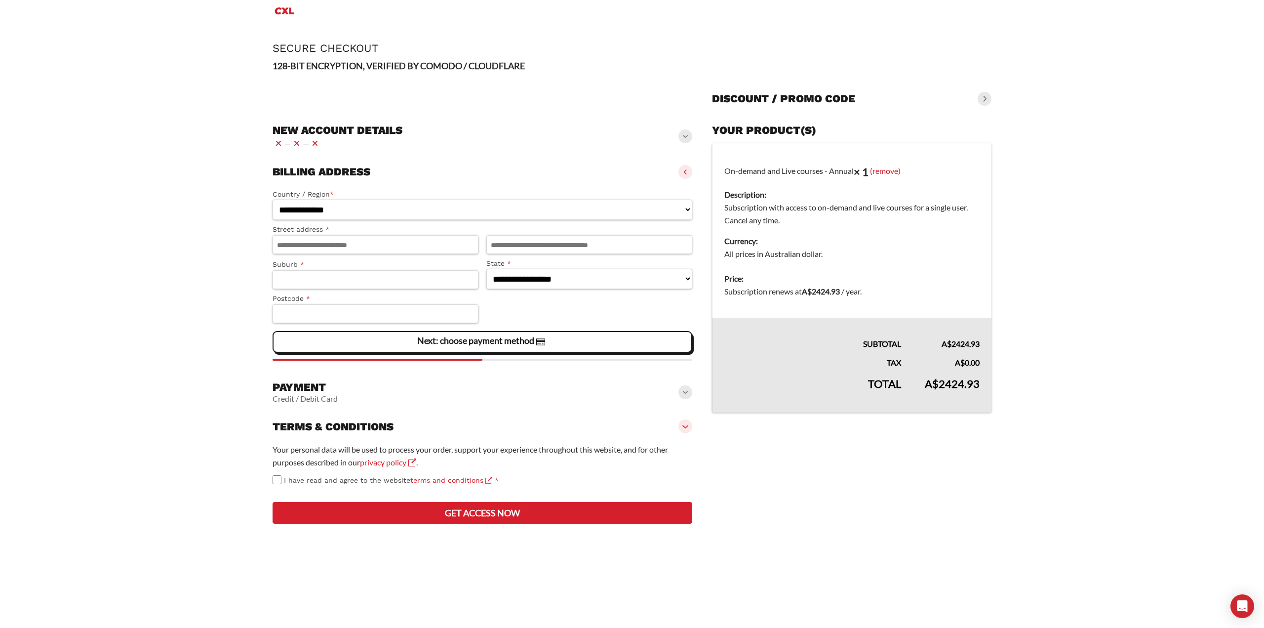
click at [688, 170] on span at bounding box center [686, 172] width 14 height 14
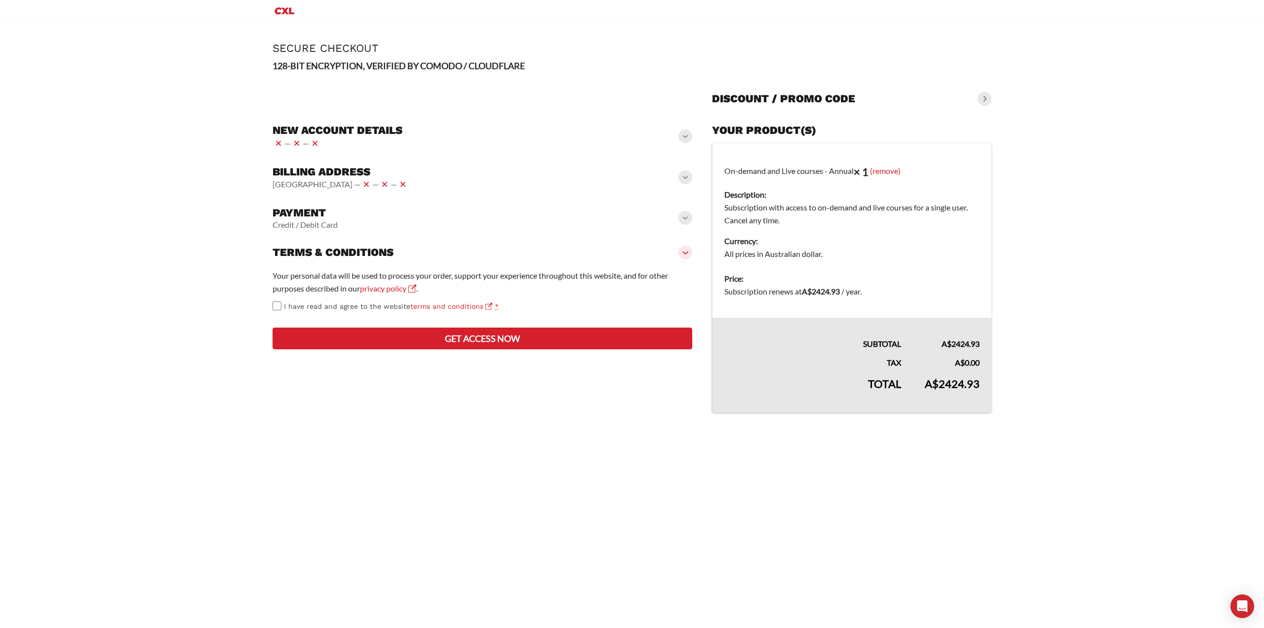
click at [680, 253] on span at bounding box center [686, 252] width 14 height 14
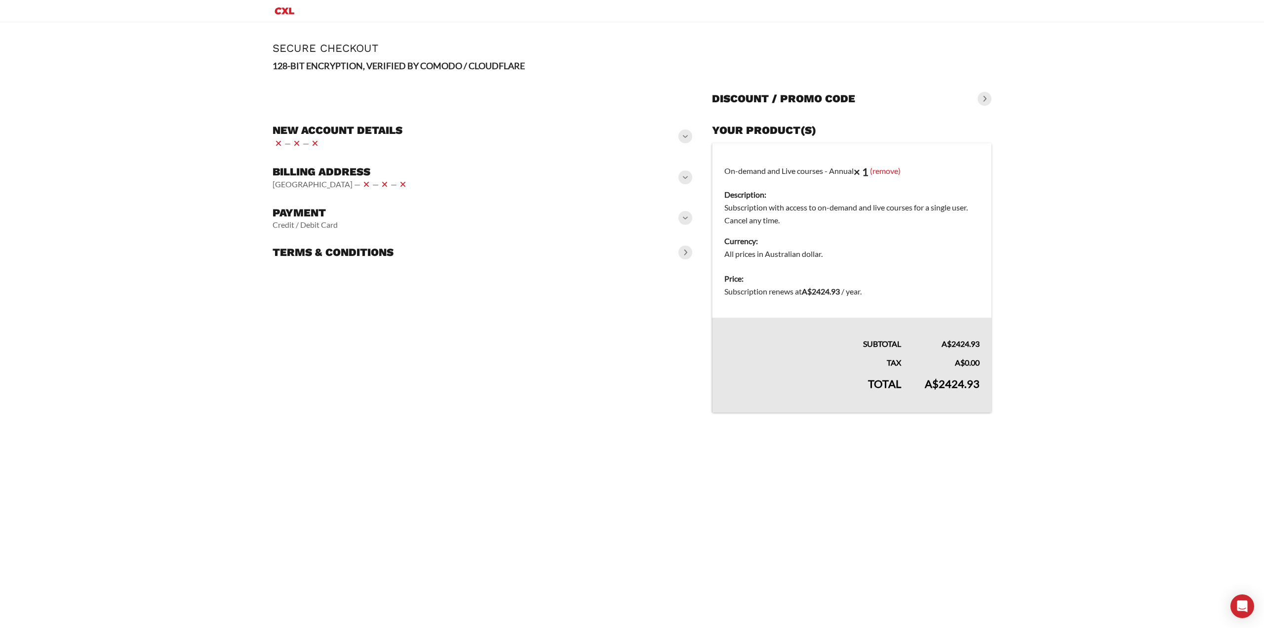
click at [609, 265] on div "**********" at bounding box center [483, 265] width 420 height 307
click at [684, 252] on span at bounding box center [686, 252] width 14 height 14
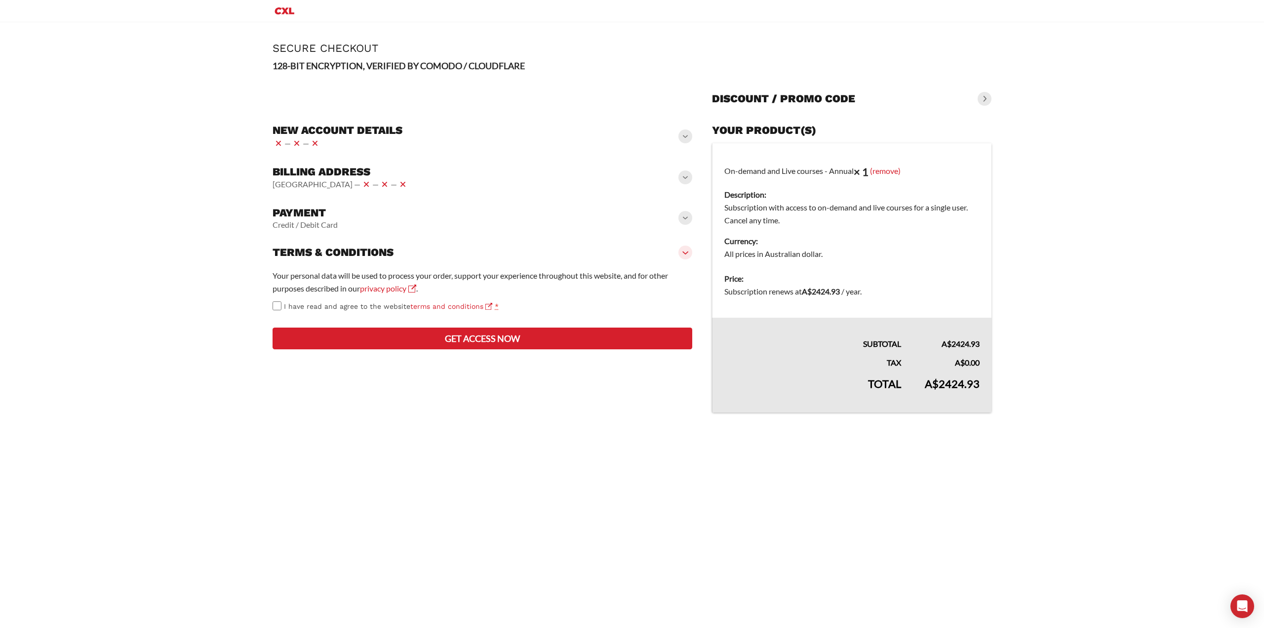
click at [565, 431] on slot "Page Secure Checkout 128-BIT ENCRYPTION, VERIFIED BY COMODO / CLOUDFLARE Discou…" at bounding box center [632, 230] width 759 height 416
click at [321, 305] on span "I have read and agree to the website terms and conditions" at bounding box center [388, 306] width 208 height 8
click at [528, 320] on div at bounding box center [483, 320] width 420 height 0
click at [435, 144] on div "New account details — —" at bounding box center [483, 137] width 420 height 34
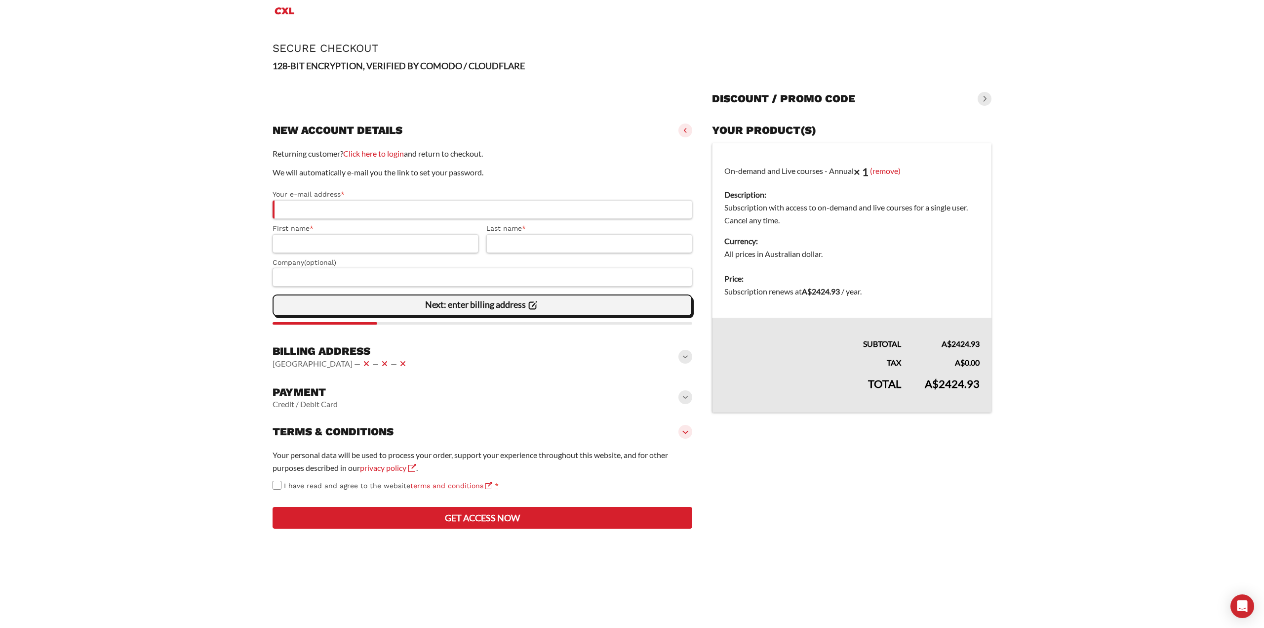
click at [455, 310] on span "Next: enter billing address" at bounding box center [482, 305] width 114 height 21
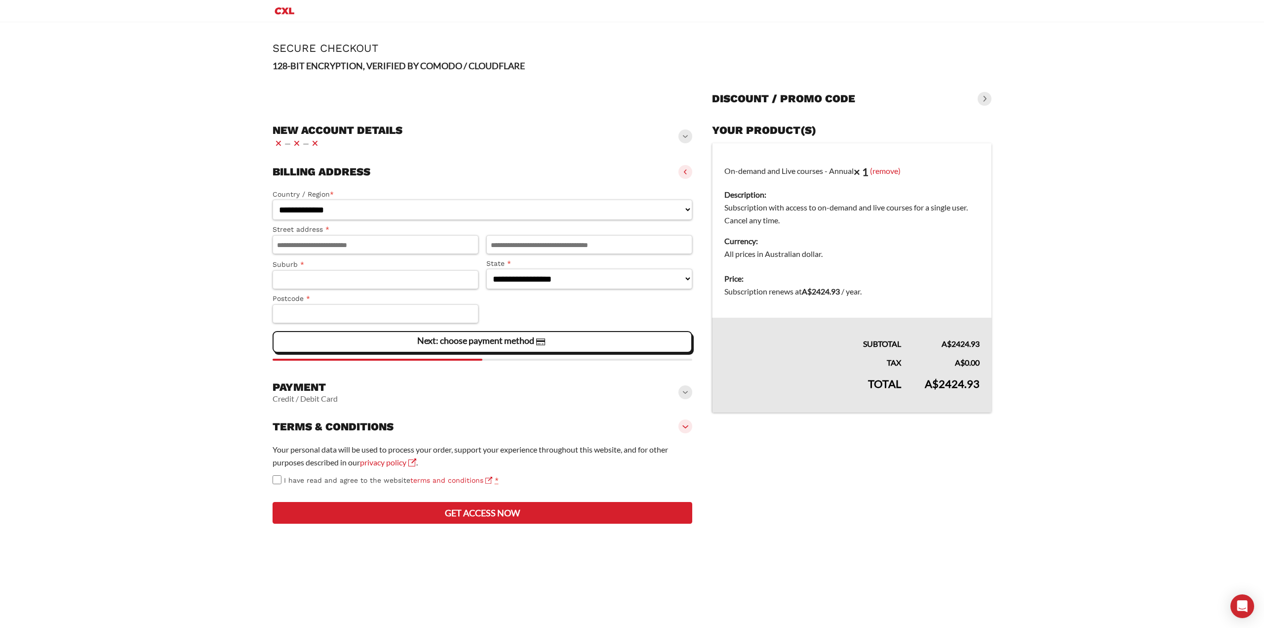
click at [449, 135] on div "New account details — —" at bounding box center [483, 137] width 420 height 34
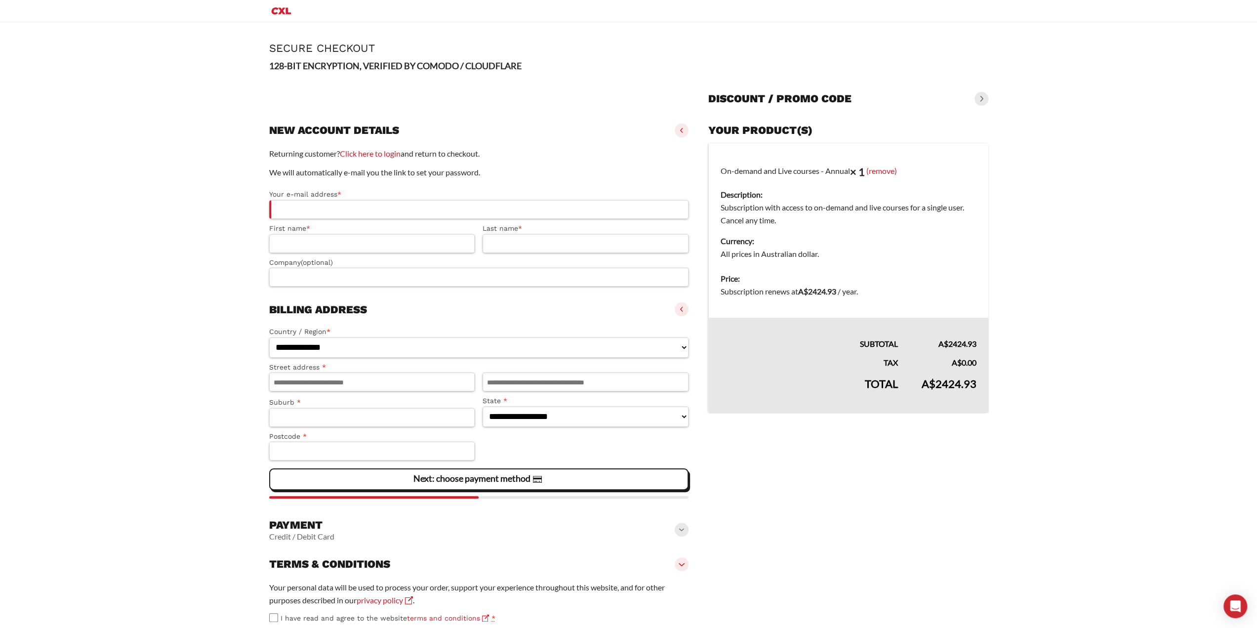
click at [365, 313] on h3 "Billing address" at bounding box center [318, 310] width 98 height 14
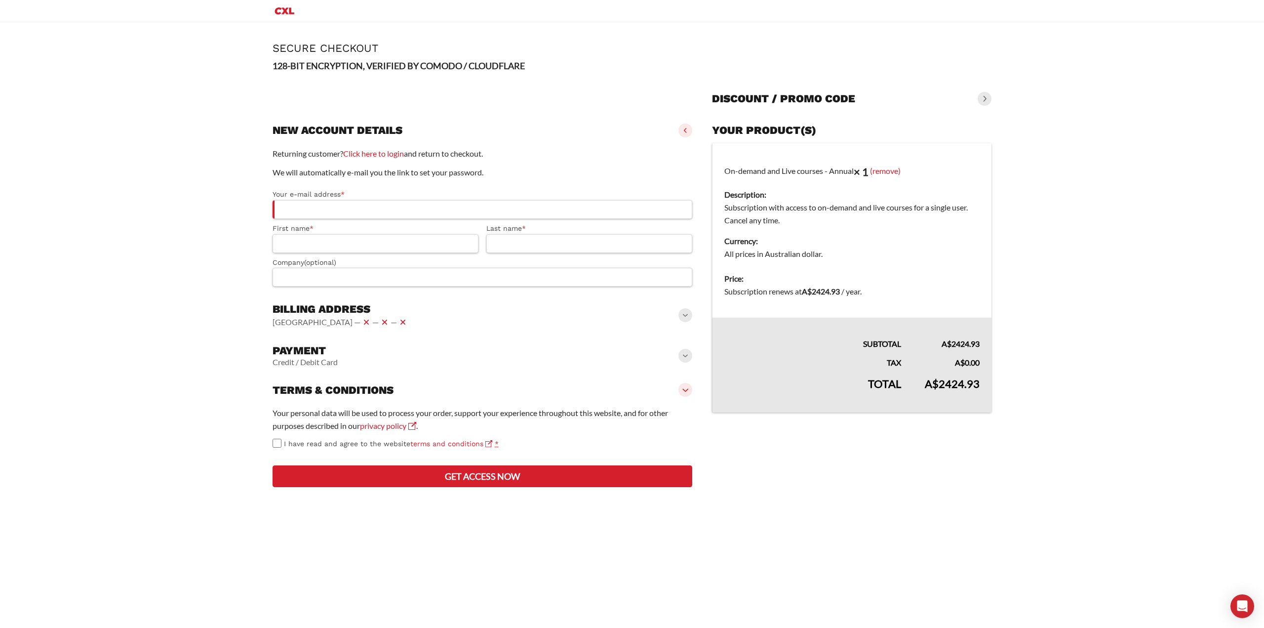
click at [494, 347] on div "Payment Credit / Debit Card" at bounding box center [483, 356] width 420 height 32
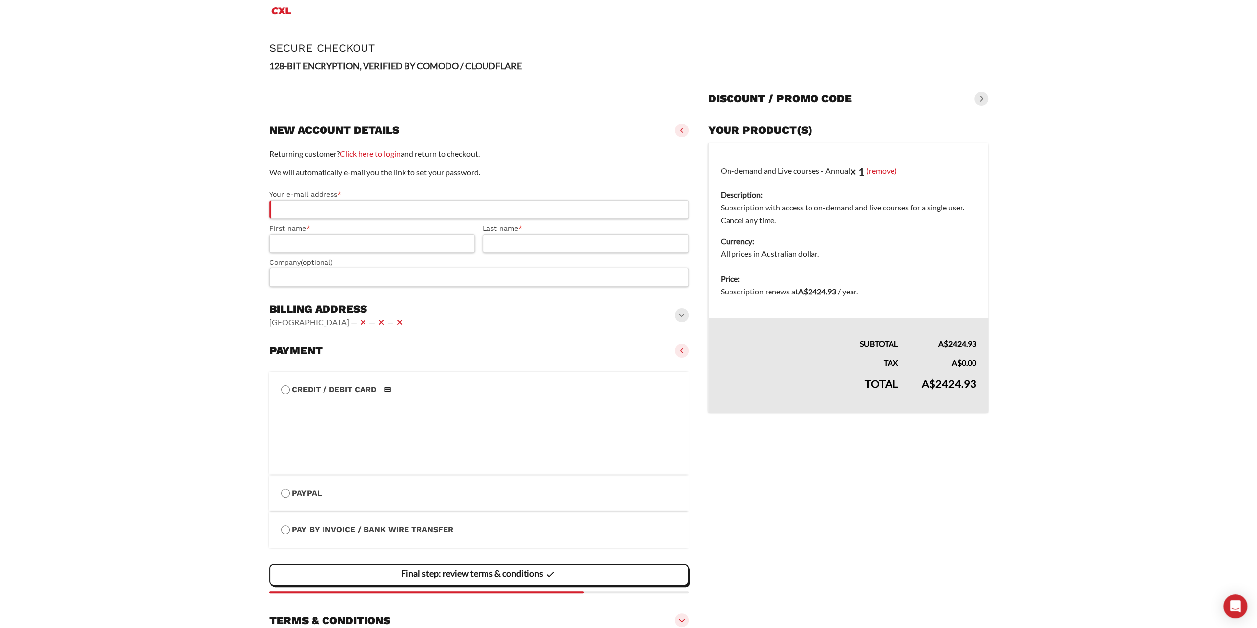
click at [522, 312] on div "Billing address [GEOGRAPHIC_DATA] — — —" at bounding box center [479, 315] width 420 height 34
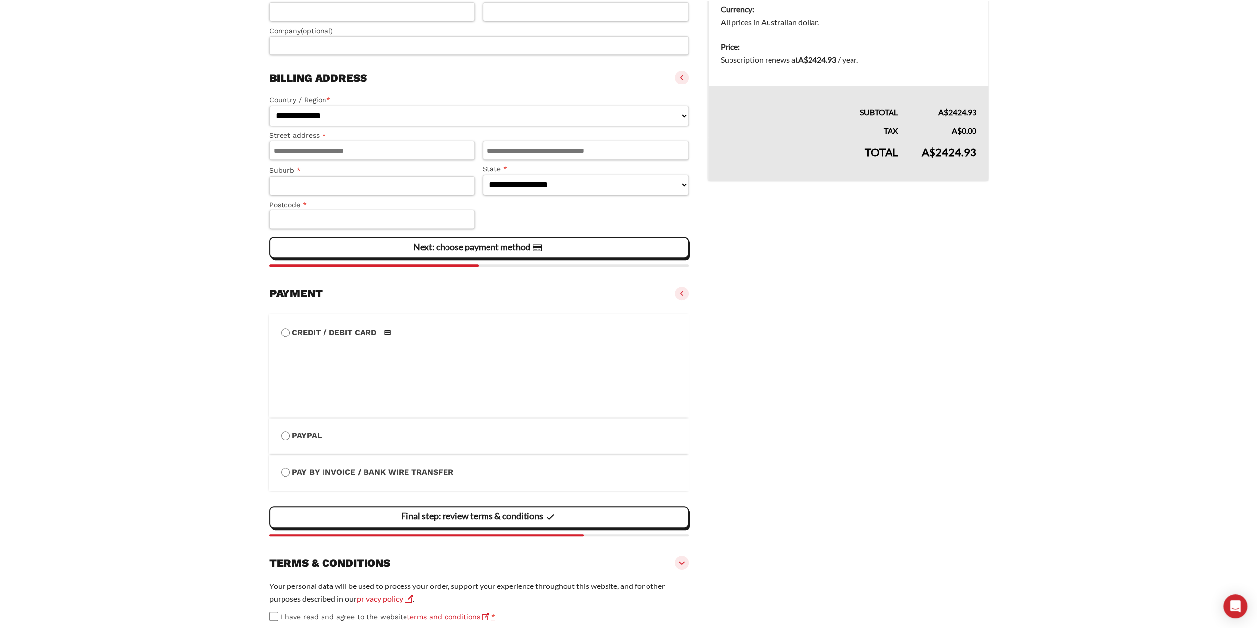
scroll to position [342, 0]
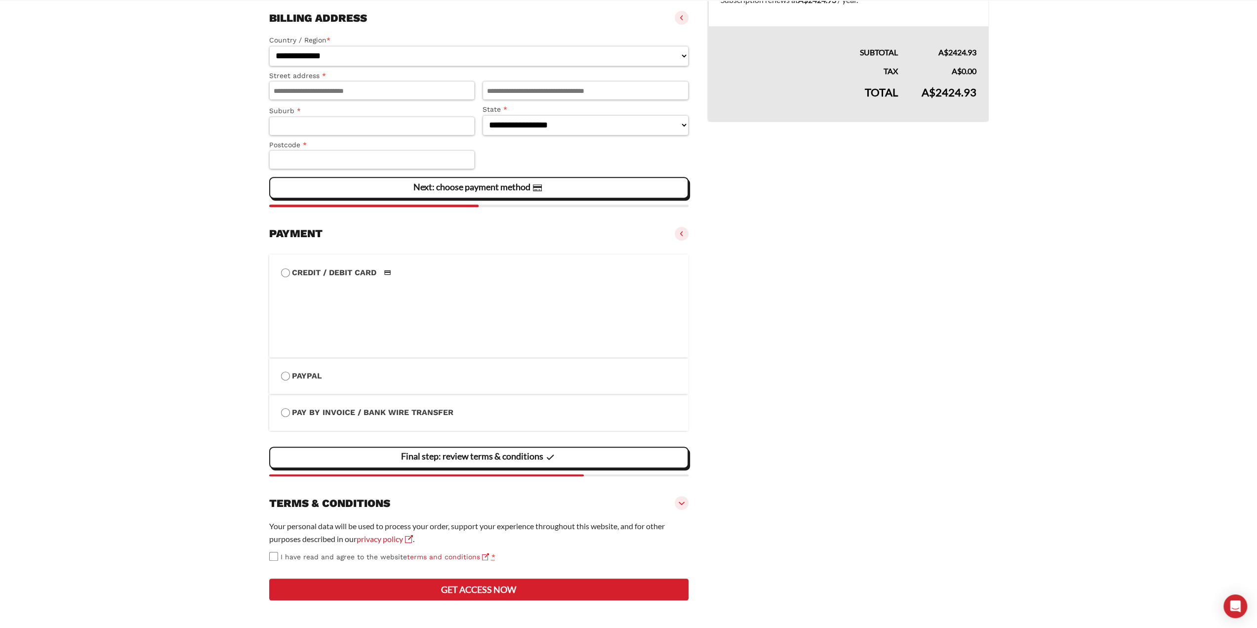
click at [404, 492] on div "Terms & conditions" at bounding box center [479, 503] width 420 height 22
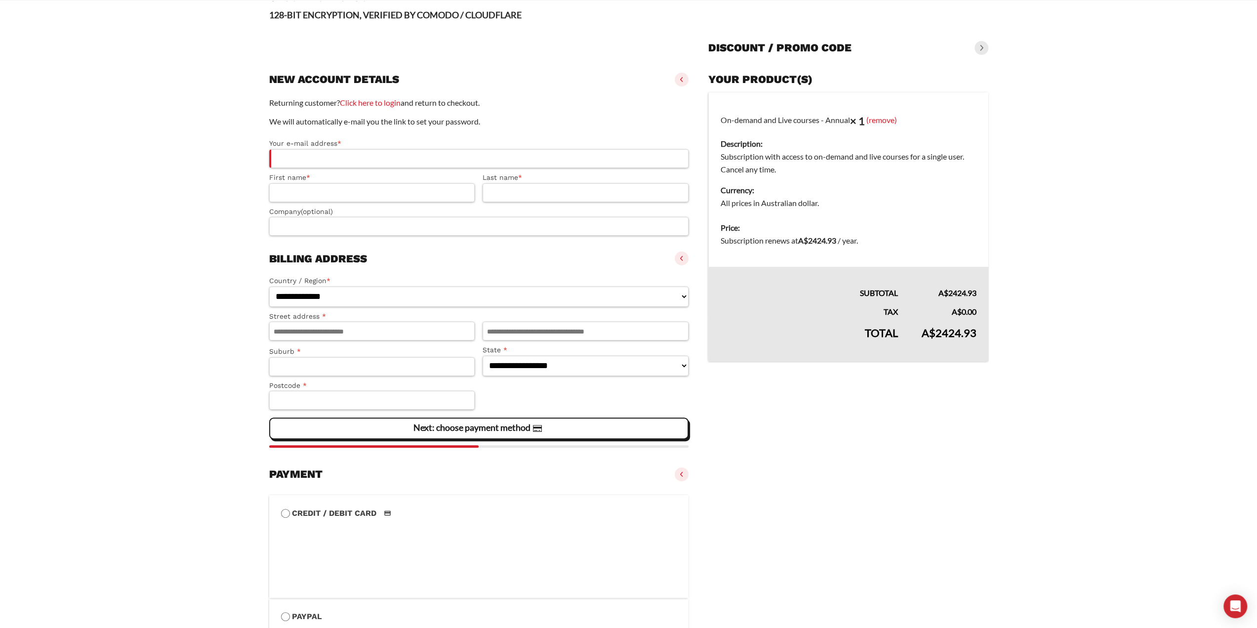
scroll to position [165, 0]
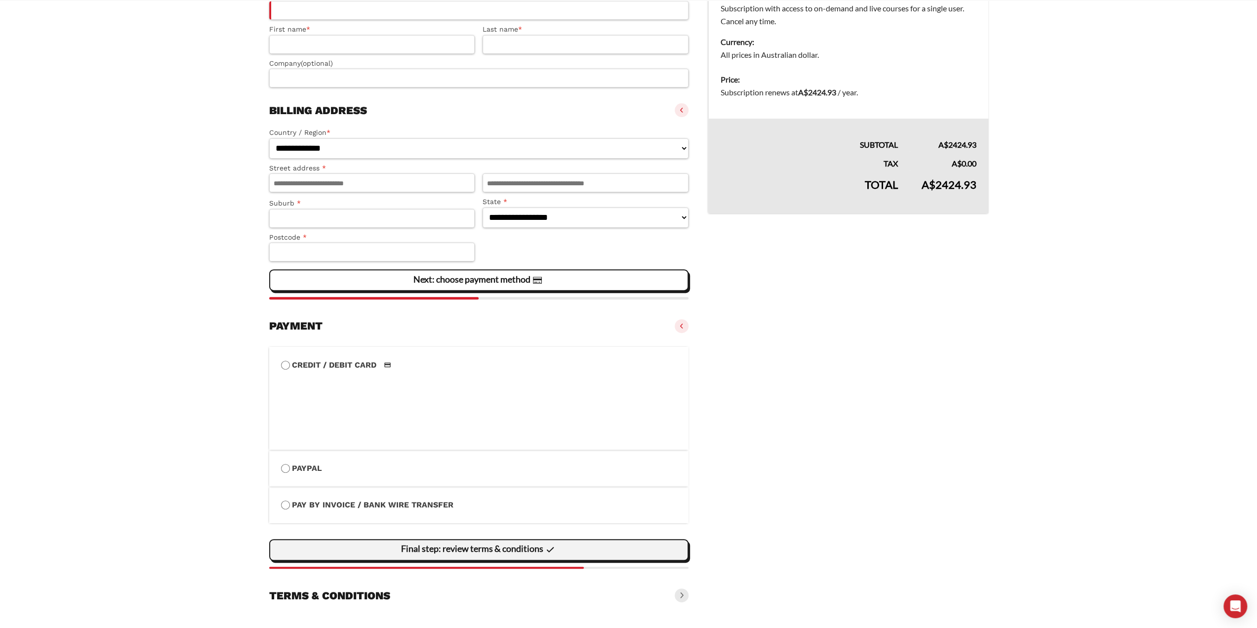
click at [564, 557] on div "Final step: review terms & conditions" at bounding box center [479, 550] width 407 height 20
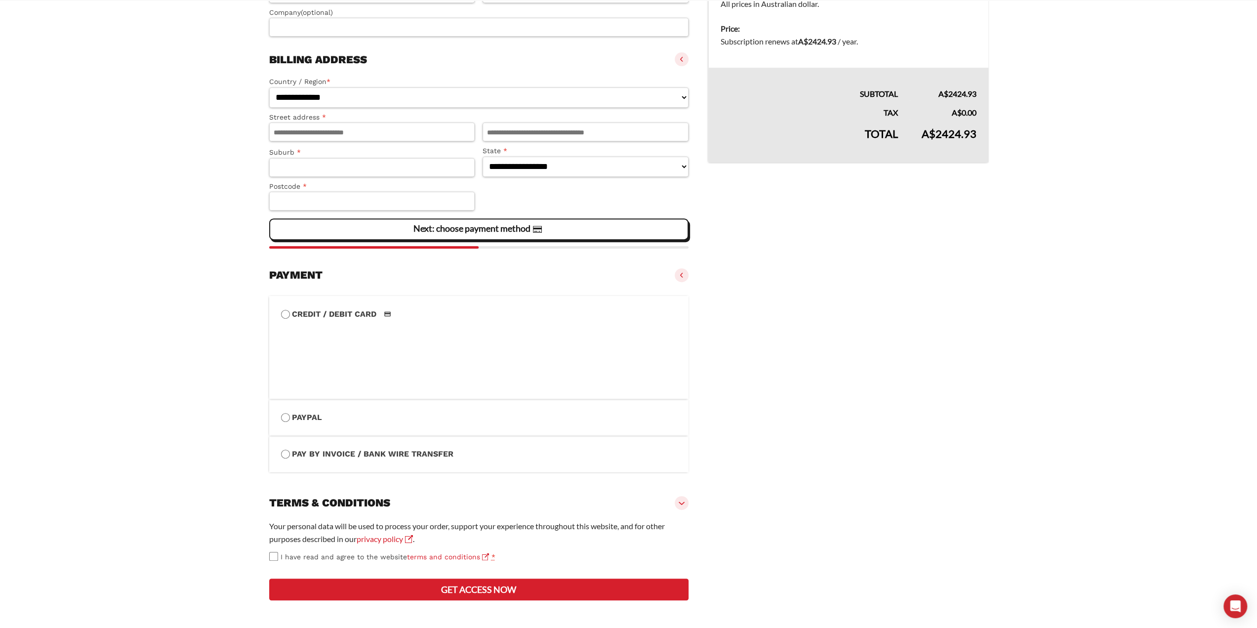
click at [882, 413] on vaadin-details "Your product(s) On-demand and Live courses - Annual × 1 (remove) Description: S…" at bounding box center [848, 238] width 280 height 736
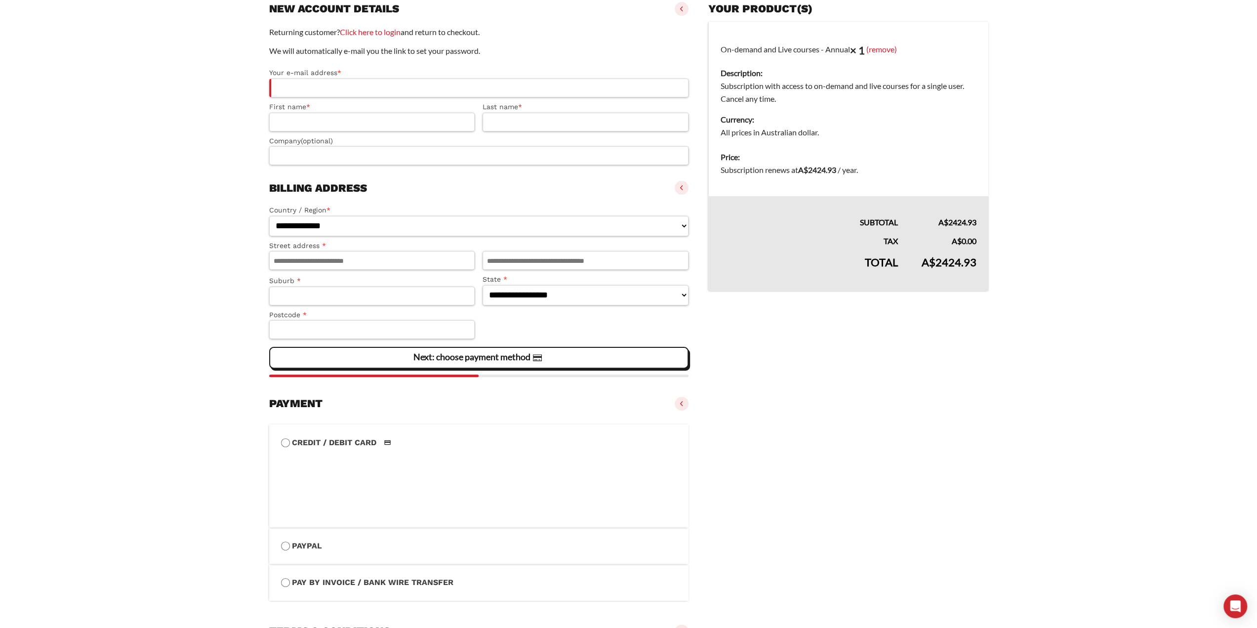
scroll to position [0, 0]
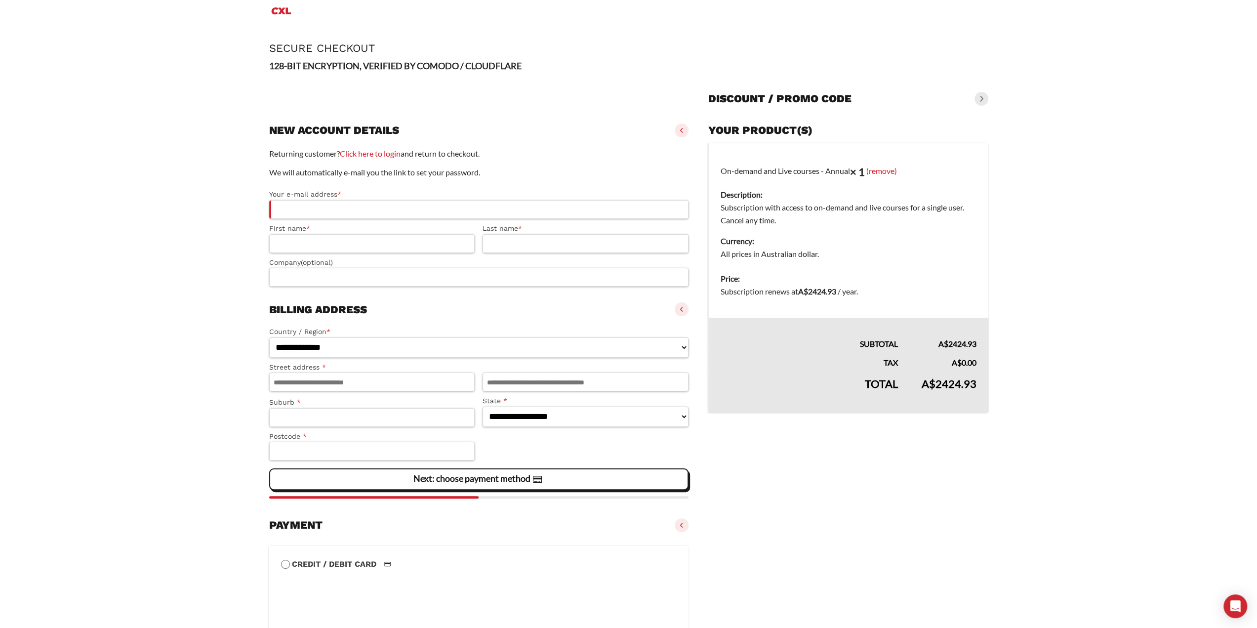
click at [752, 130] on div "Your product(s)" at bounding box center [848, 131] width 280 height 22
click at [774, 96] on h3 "Discount / promo code" at bounding box center [779, 99] width 143 height 14
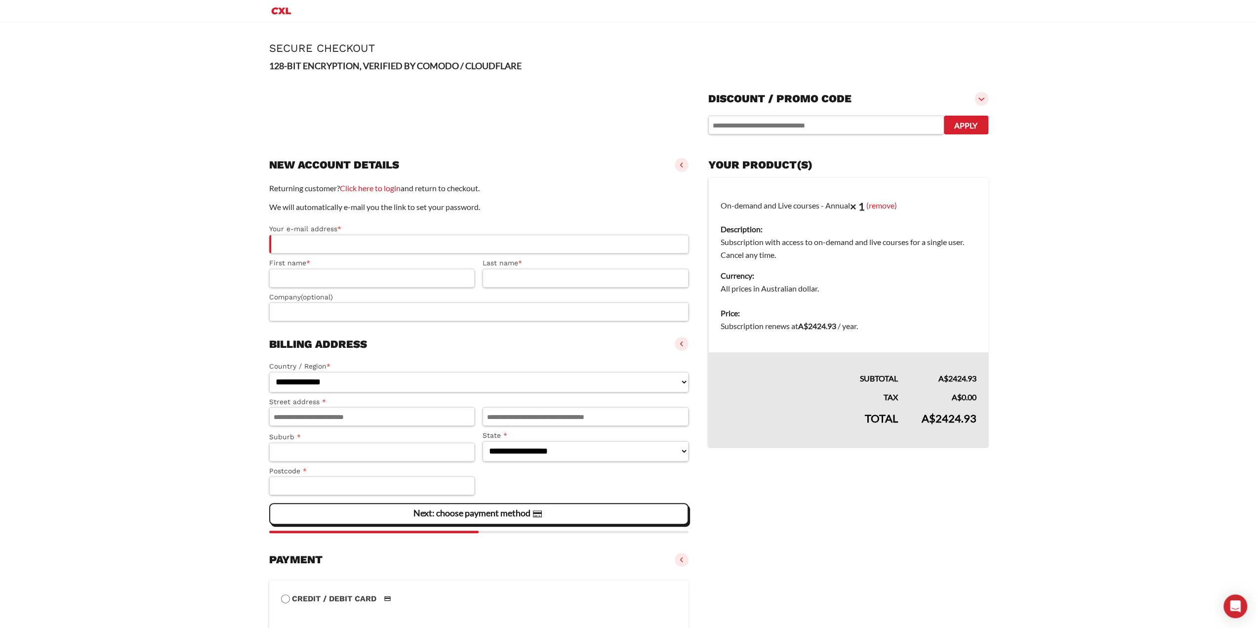
click at [774, 96] on h3 "Discount / promo code" at bounding box center [779, 99] width 143 height 14
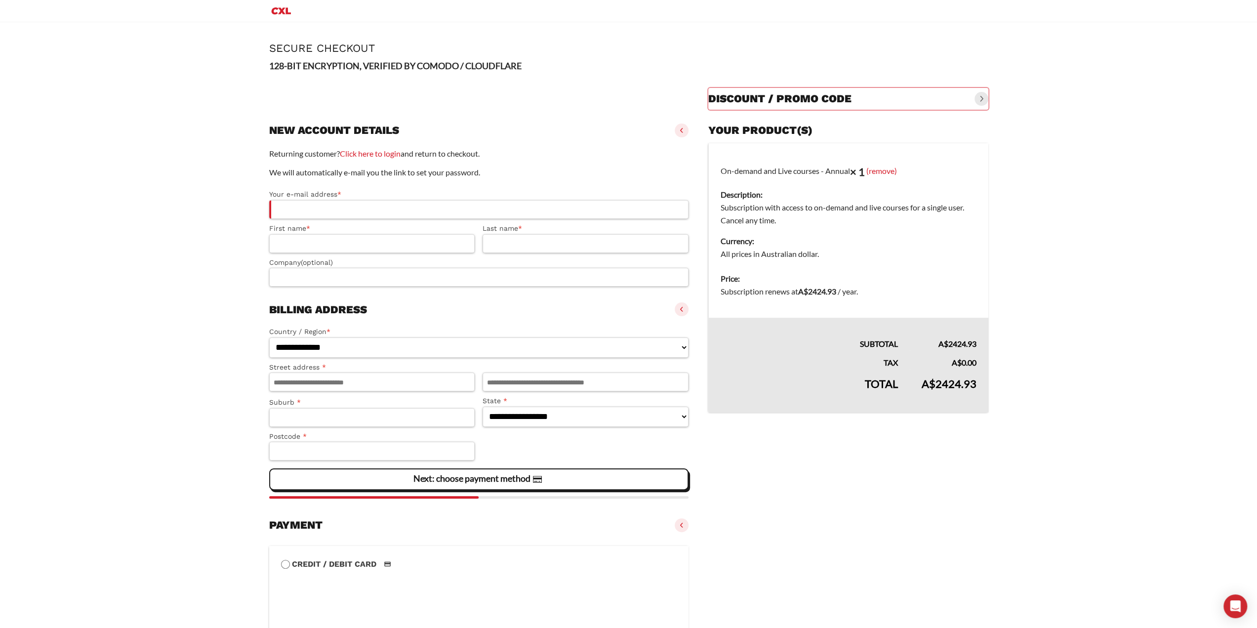
click at [1048, 304] on main "Page Secure Checkout 128-BIT ENCRYPTION, VERIFIED BY COMODO / CLOUDFLARE Discou…" at bounding box center [628, 449] width 1257 height 855
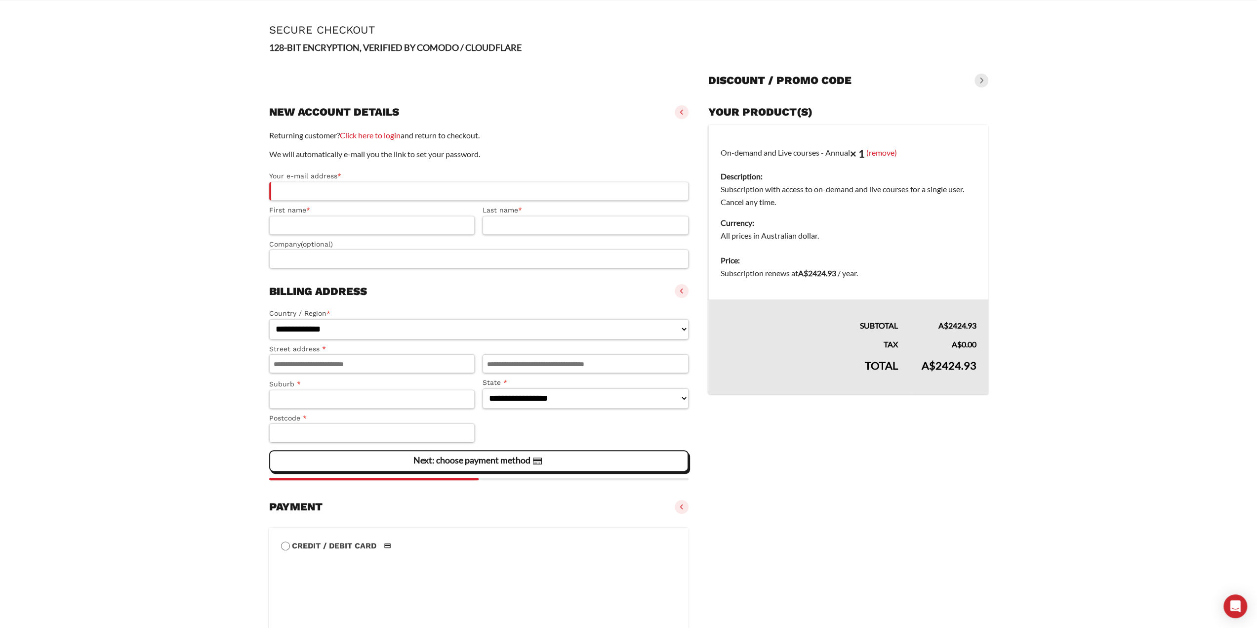
scroll to position [49, 0]
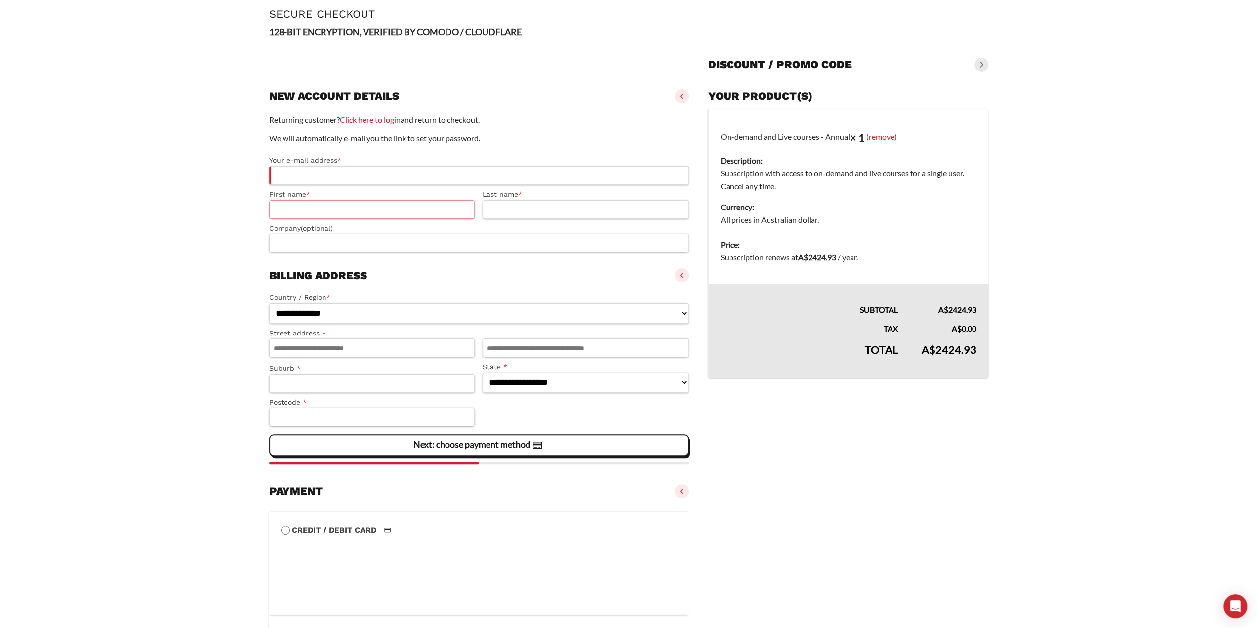
click at [371, 210] on input "First name *" at bounding box center [372, 209] width 206 height 19
click at [432, 178] on input "Your e-mail address *" at bounding box center [479, 175] width 420 height 19
click at [568, 207] on input "Last name *" at bounding box center [586, 209] width 206 height 19
click at [551, 235] on input "Company (optional)" at bounding box center [479, 243] width 420 height 19
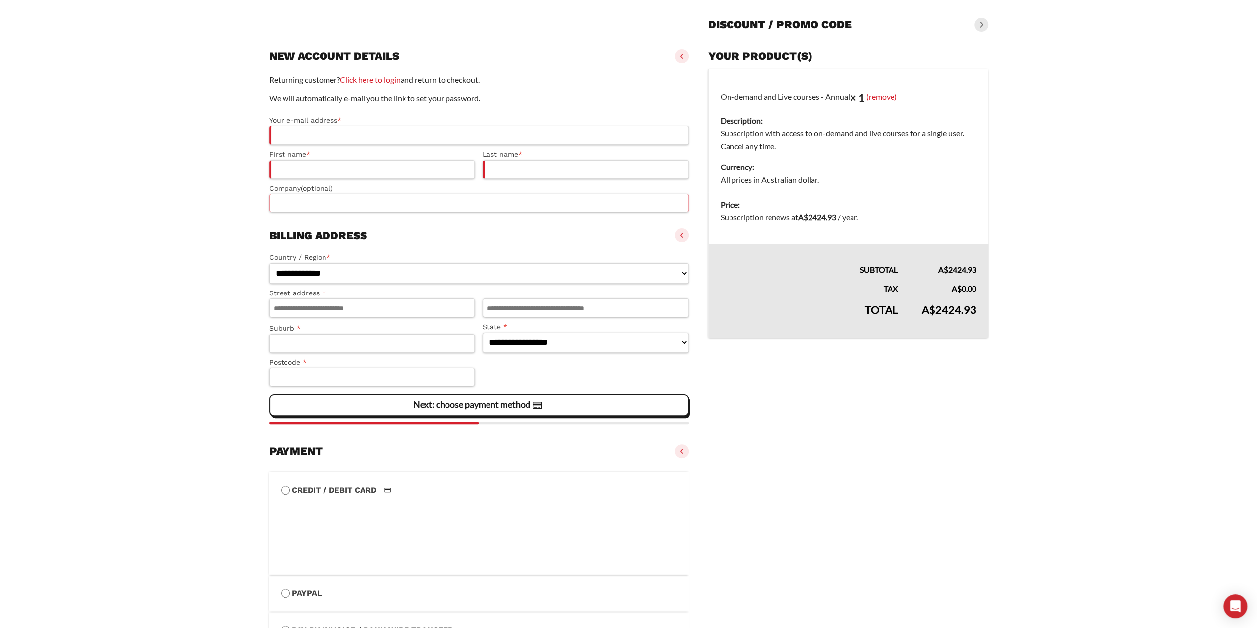
scroll to position [0, 0]
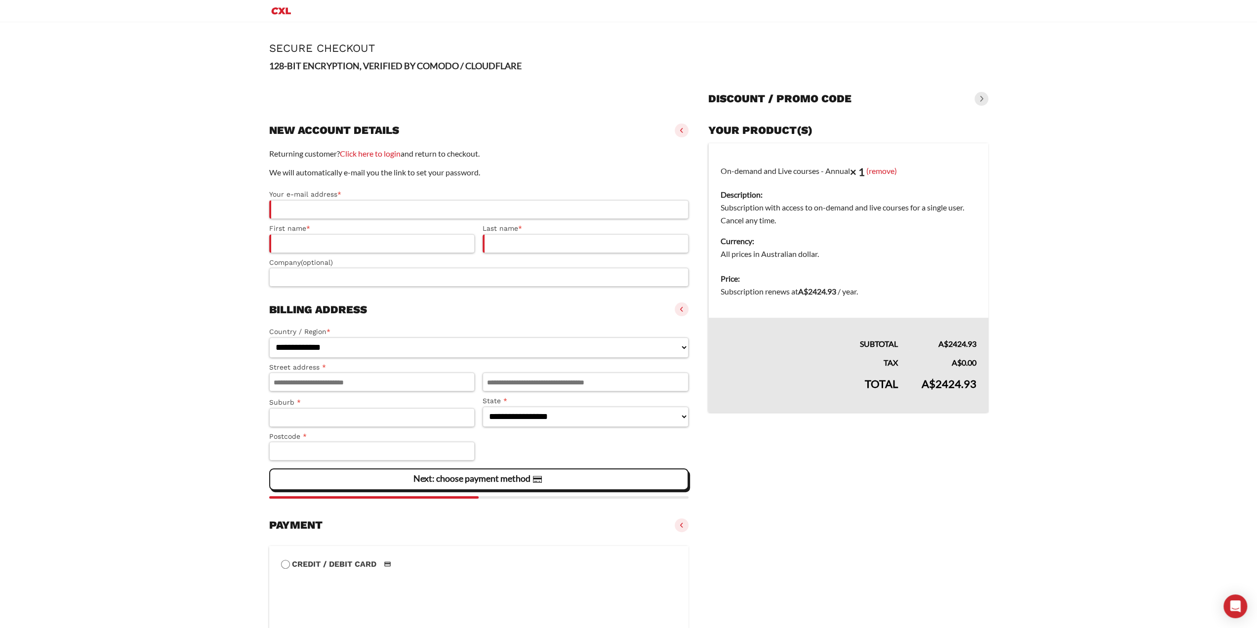
click at [452, 174] on p "We will automatically e-mail you the link to set your password." at bounding box center [479, 172] width 420 height 13
click at [839, 479] on vaadin-details "Your product(s) On-demand and Live courses - Annual × 1 (remove) Description: S…" at bounding box center [848, 488] width 280 height 736
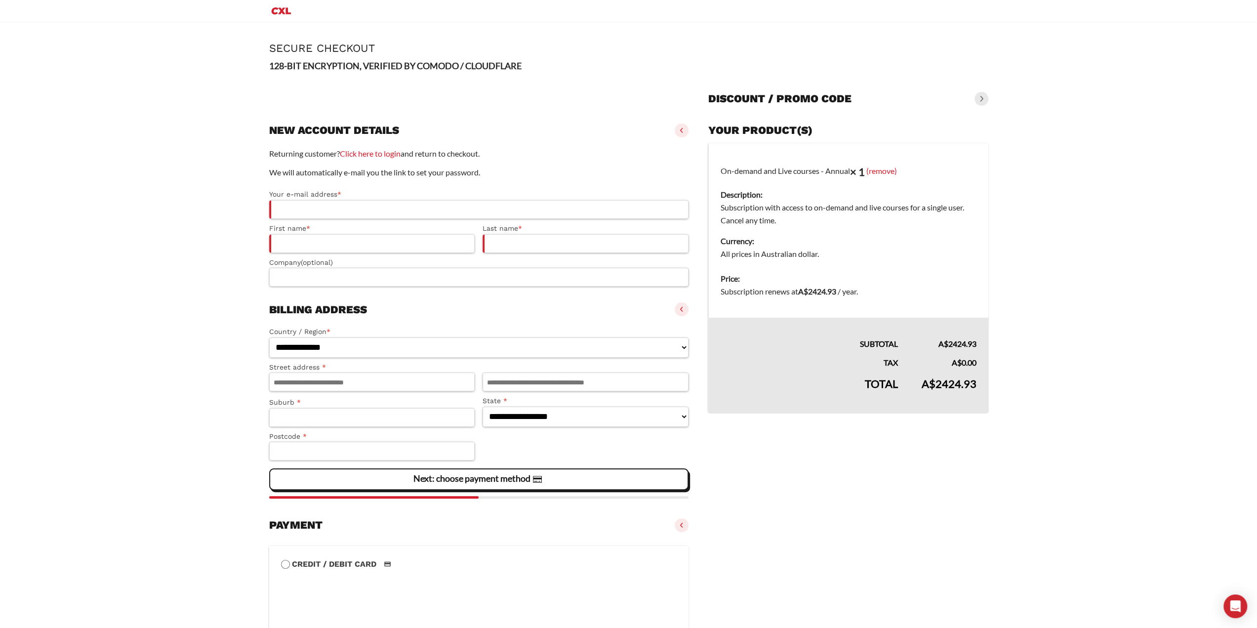
click at [347, 310] on h3 "Billing address" at bounding box center [318, 310] width 98 height 14
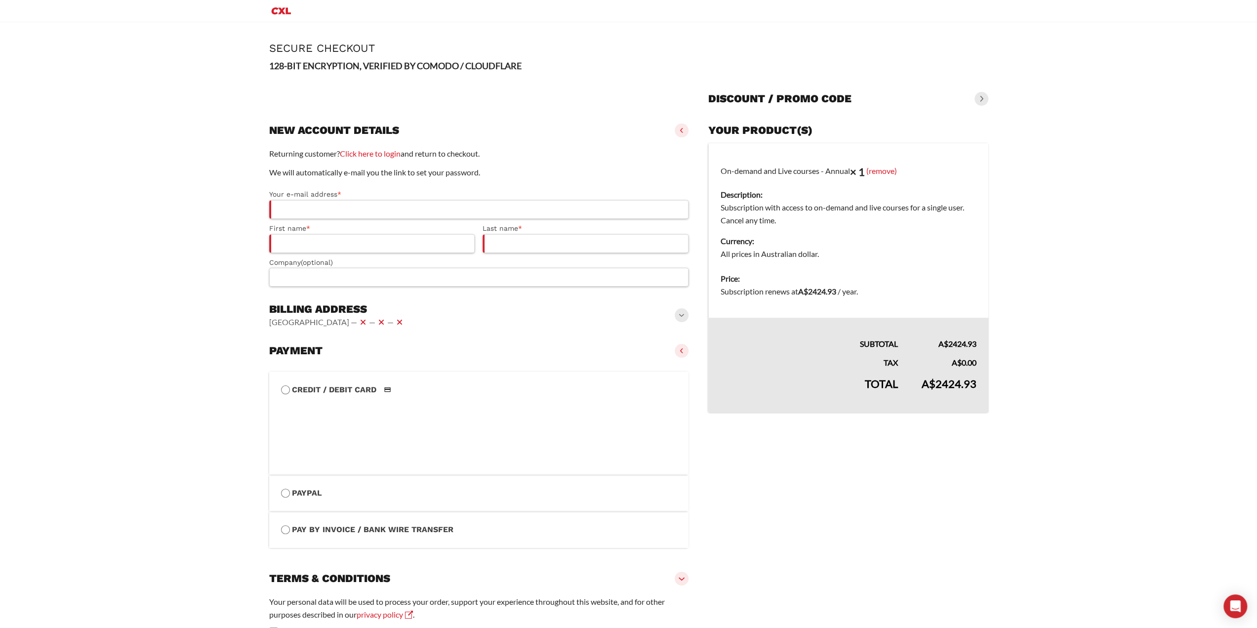
click at [469, 136] on div "New account details — —" at bounding box center [479, 131] width 420 height 22
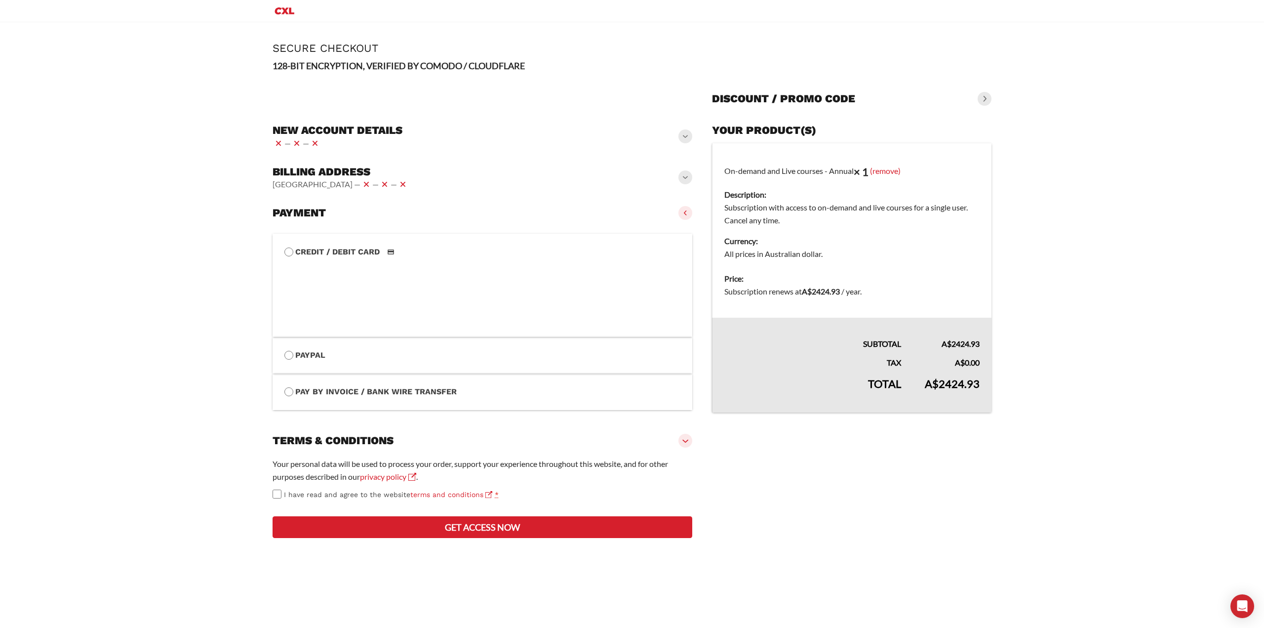
click at [429, 217] on div "Payment Credit / Debit Card" at bounding box center [483, 213] width 420 height 22
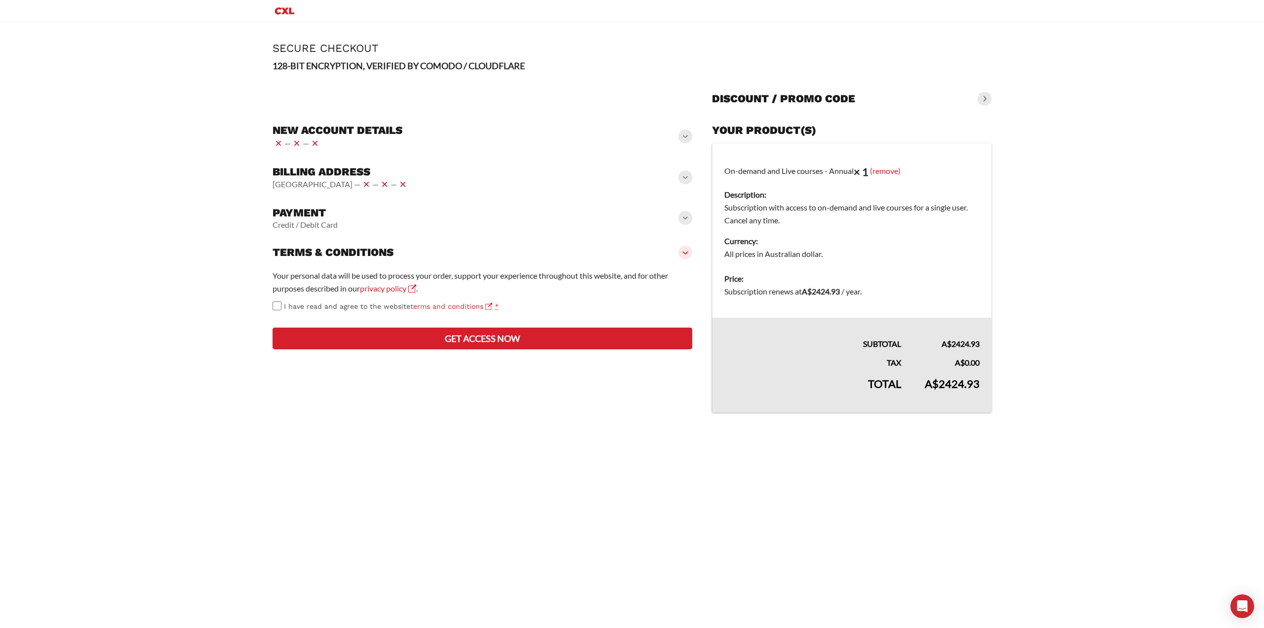
click at [399, 256] on div "Terms & conditions" at bounding box center [483, 253] width 420 height 22
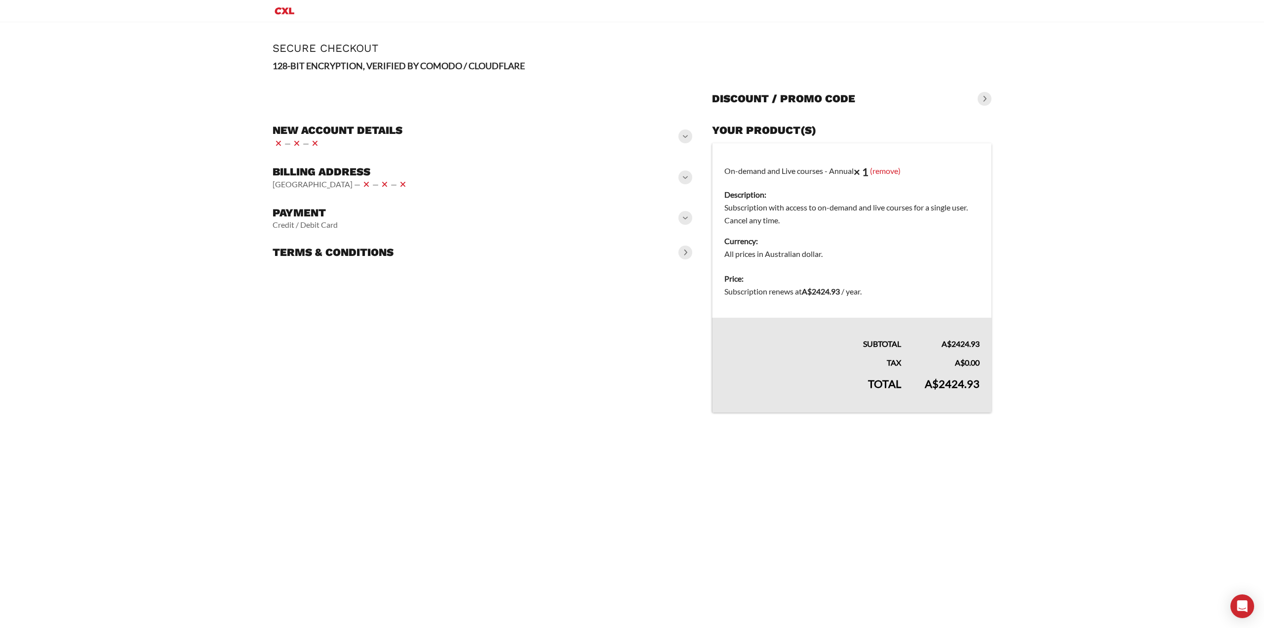
click at [406, 136] on div "New account details — —" at bounding box center [483, 137] width 420 height 34
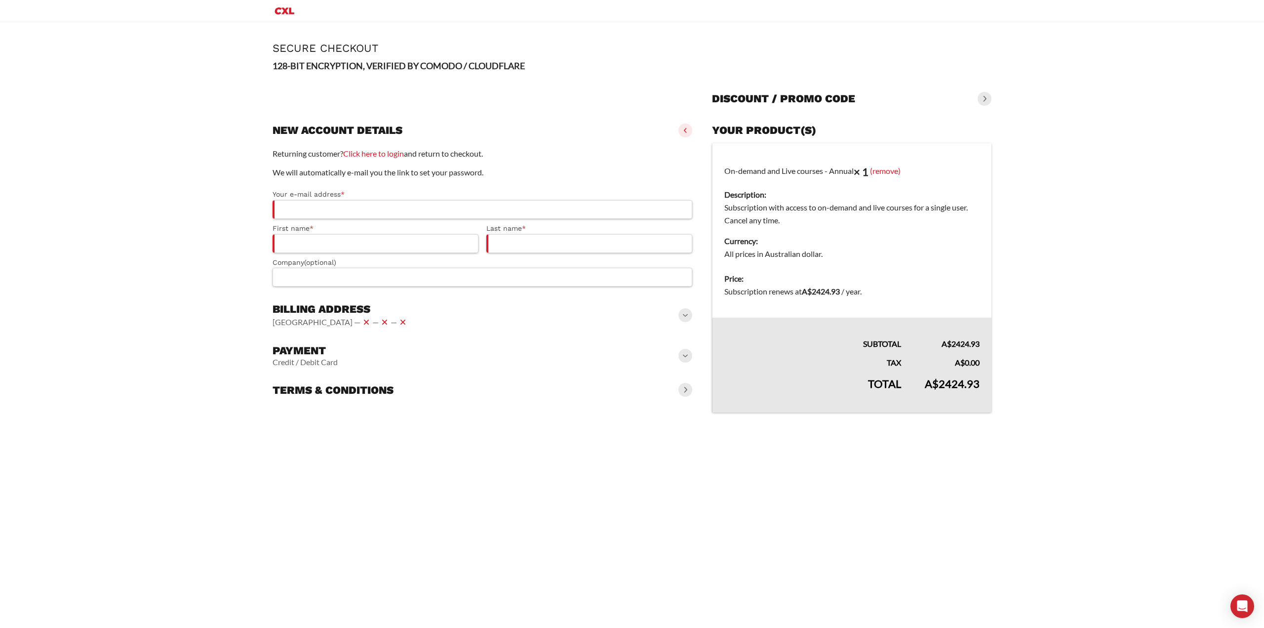
click at [202, 190] on main "Page Secure Checkout 128-BIT ENCRYPTION, VERIFIED BY COMODO / CLOUDFLARE Discou…" at bounding box center [632, 230] width 1264 height 416
